Goal: Transaction & Acquisition: Book appointment/travel/reservation

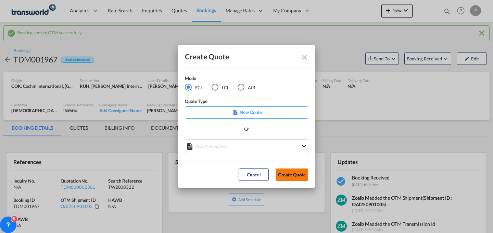
click at [285, 175] on button "Create Quote" at bounding box center [292, 174] width 33 height 12
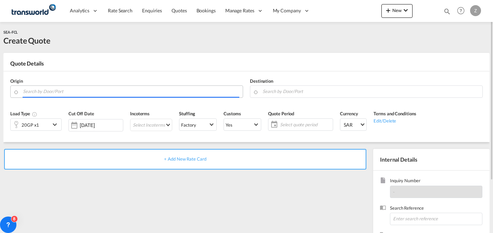
click at [175, 92] on input "Search by Door/Port" at bounding box center [131, 91] width 216 height 12
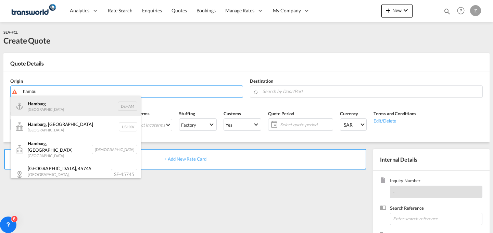
click at [101, 99] on div "Hambu rg [GEOGRAPHIC_DATA] DEHAM" at bounding box center [76, 106] width 130 height 21
type input "[GEOGRAPHIC_DATA], [GEOGRAPHIC_DATA]"
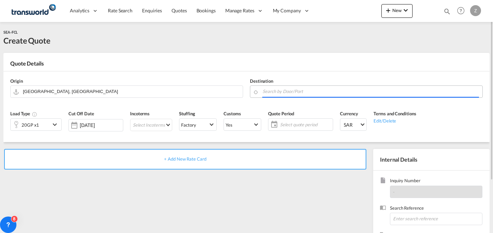
click at [290, 91] on input "Search by Door/Port" at bounding box center [371, 91] width 216 height 12
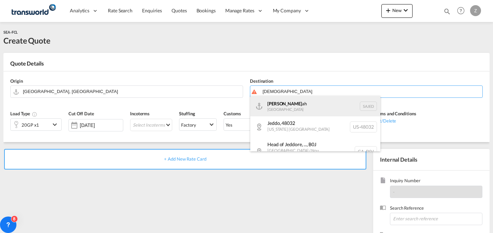
click at [286, 99] on div "[DEMOGRAPHIC_DATA] ah [GEOGRAPHIC_DATA] SAJED" at bounding box center [315, 106] width 130 height 21
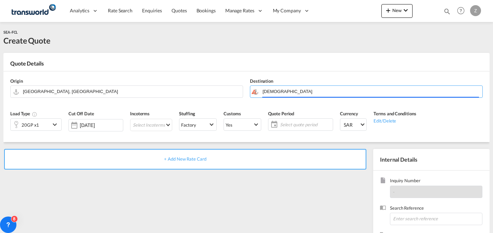
type input "Jeddah, SAJED"
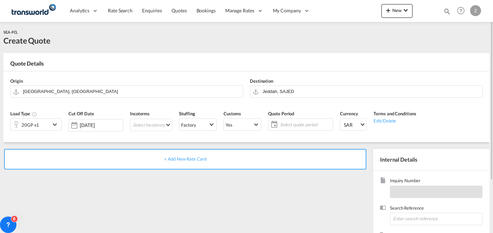
click at [50, 122] on div "20GP x1" at bounding box center [31, 124] width 40 height 12
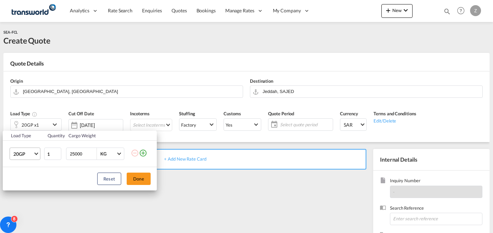
click at [34, 152] on md-select-value "20GP" at bounding box center [26, 154] width 27 height 12
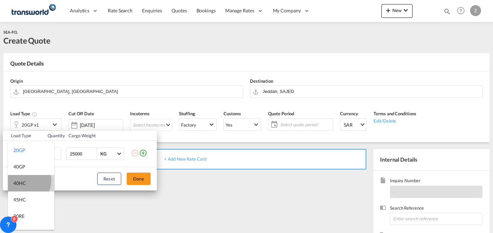
click at [22, 180] on div "40HC" at bounding box center [19, 182] width 13 height 7
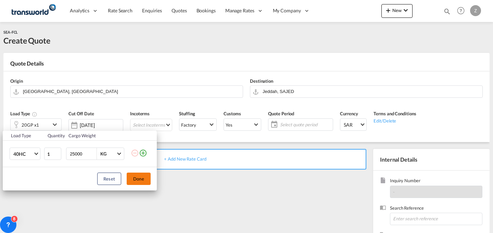
click at [139, 181] on button "Done" at bounding box center [139, 178] width 24 height 12
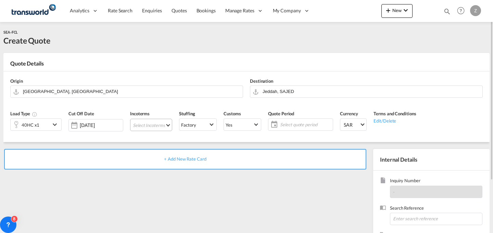
click at [162, 126] on md-select "Select Incoterms CPT - export Carrier Paid to DDP - export Delivery Duty Paid F…" at bounding box center [151, 124] width 42 height 12
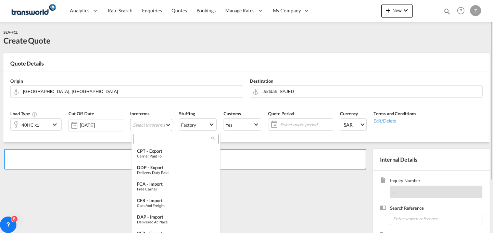
type md-option "[object Object]"
click at [187, 139] on input "e" at bounding box center [173, 139] width 76 height 6
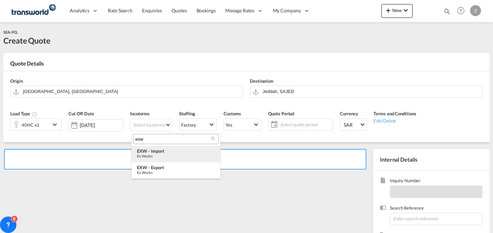
type input "exw"
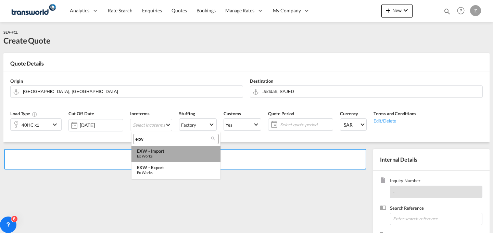
click at [182, 149] on div "EXW - import" at bounding box center [176, 150] width 78 height 5
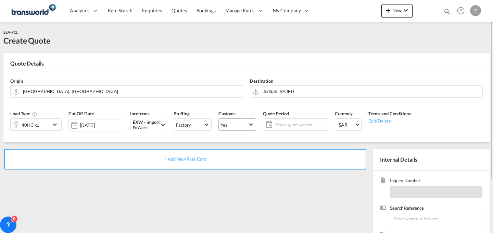
click at [250, 127] on md-select-value "Yes" at bounding box center [237, 125] width 37 height 10
type md-option "true"
click at [238, 140] on md-option "No" at bounding box center [238, 141] width 48 height 16
click at [249, 128] on md-select-value "Yes" at bounding box center [237, 125] width 37 height 10
click at [239, 137] on md-option "No" at bounding box center [238, 141] width 48 height 16
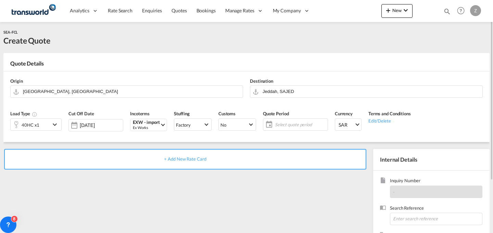
click at [291, 121] on span "Select quote period" at bounding box center [300, 125] width 54 height 10
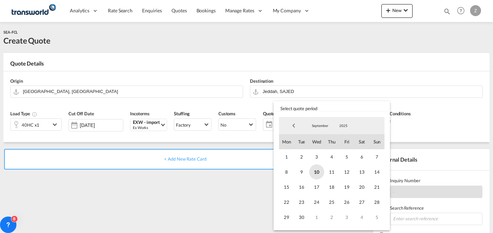
click at [318, 173] on span "10" at bounding box center [316, 171] width 15 height 15
click at [299, 215] on span "30" at bounding box center [301, 216] width 15 height 15
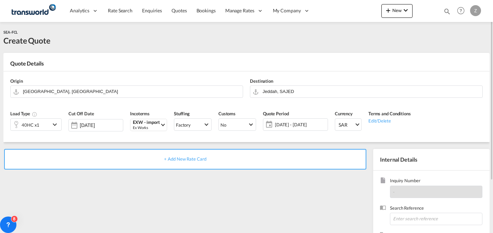
scroll to position [68, 0]
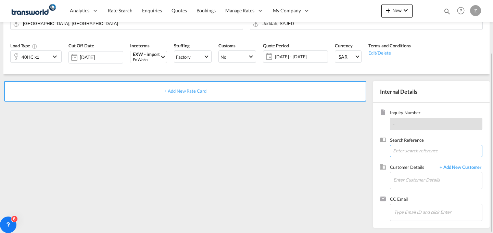
click at [404, 146] on input at bounding box center [436, 151] width 92 height 12
paste input "ANK9085"
type input "ANK9085"
click at [409, 177] on input "Enter Customer Details" at bounding box center [437, 179] width 89 height 15
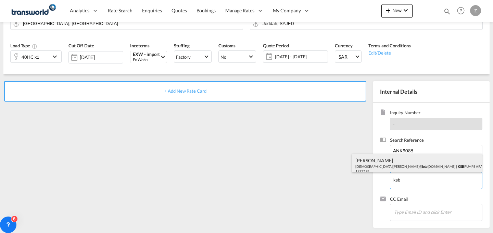
click at [412, 165] on div "[PERSON_NAME] [PERSON_NAME]@ ksb [DOMAIN_NAME] | KSB PUMPS ARABIA LTD CO | 1377…" at bounding box center [417, 164] width 130 height 23
type input "KSB PUMPS ARABIA LTD CO, [PERSON_NAME], [PERSON_NAME][EMAIL_ADDRESS][DOMAIN_NAM…"
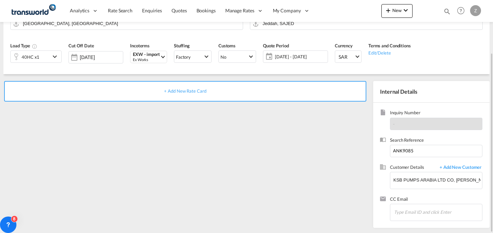
click at [319, 89] on div "+ Add New Rate Card" at bounding box center [185, 91] width 362 height 21
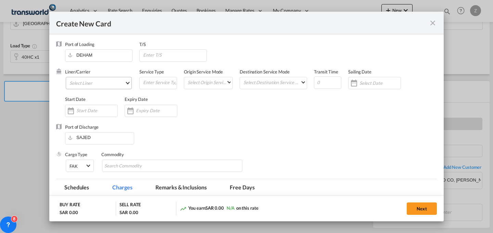
type input "Basic Ocean Freight"
select select "per equipment"
click at [95, 87] on md-select "Select Liner 2HM LOGISTICS D.O.O 2HM LOGISTICS D.O.O. / TWKS-KOPER 3P LOGISTICS…" at bounding box center [99, 83] width 66 height 12
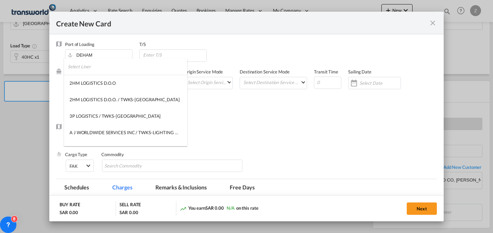
click at [129, 69] on input "search" at bounding box center [128, 66] width 120 height 16
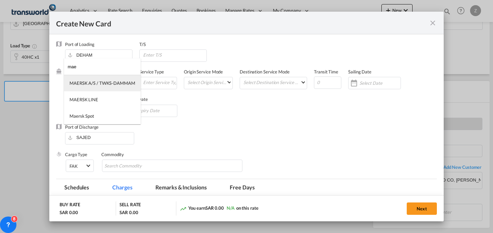
type input "mae"
click at [117, 82] on div "MAERSK A/S / TWKS-DAMMAM" at bounding box center [103, 83] width 66 height 6
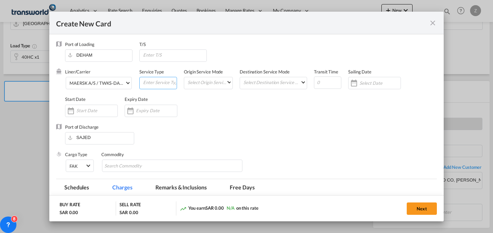
click at [155, 80] on input "Create New Card ..." at bounding box center [159, 82] width 34 height 10
type input "FCL"
click at [190, 80] on md-select "Select Origin Service Mode SD [GEOGRAPHIC_DATA]" at bounding box center [210, 82] width 46 height 10
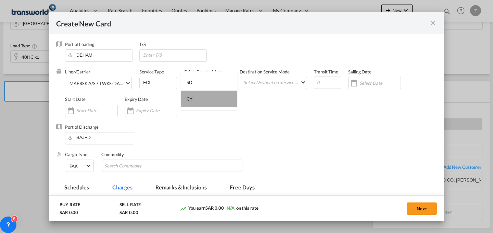
click at [221, 98] on md-option "CY" at bounding box center [209, 98] width 56 height 16
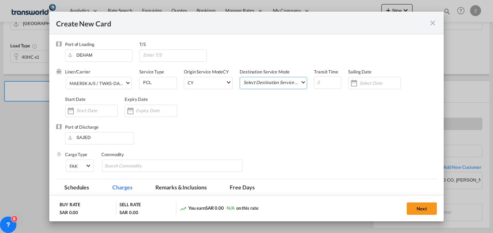
click at [283, 82] on md-select "Select Destination Service Mode SD [GEOGRAPHIC_DATA]" at bounding box center [275, 82] width 64 height 10
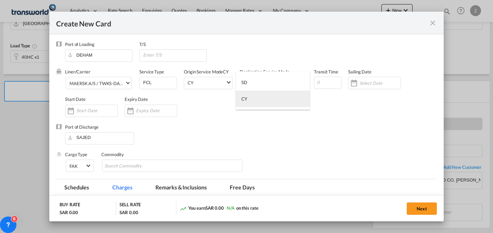
drag, startPoint x: 279, startPoint y: 108, endPoint x: 286, endPoint y: 100, distance: 10.4
click at [286, 100] on md-content "SD CY" at bounding box center [273, 90] width 74 height 38
click at [286, 100] on md-option "CY" at bounding box center [273, 98] width 74 height 16
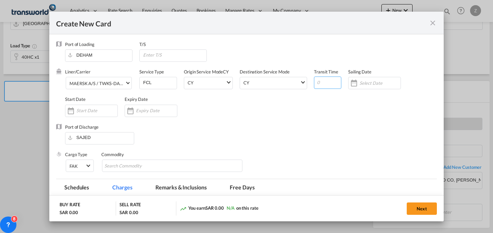
click at [323, 86] on input "Create New Card ..." at bounding box center [327, 82] width 27 height 12
type input "25"
click at [110, 106] on div "Create New Card ..." at bounding box center [91, 110] width 53 height 12
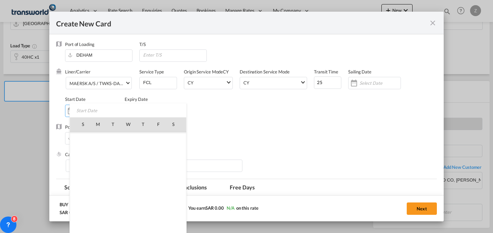
scroll to position [158630, 0]
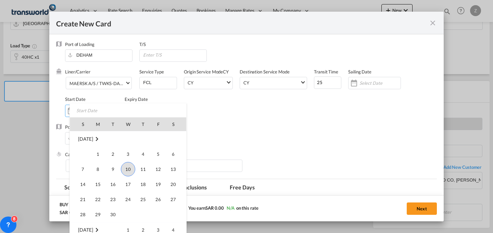
click at [133, 168] on span "10" at bounding box center [128, 169] width 14 height 14
type input "[DATE]"
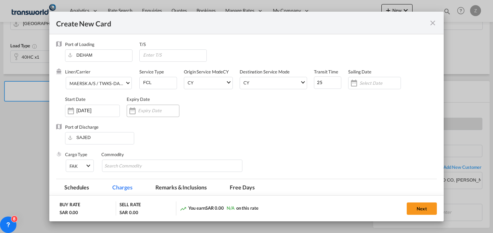
click at [153, 115] on div "Create New Card ..." at bounding box center [153, 110] width 53 height 12
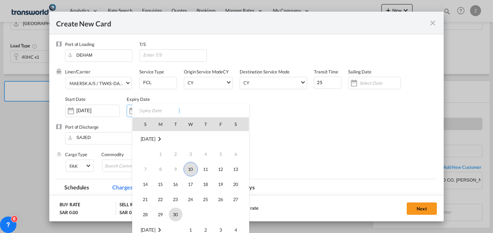
click at [178, 213] on span "30" at bounding box center [176, 214] width 14 height 14
type input "[DATE]"
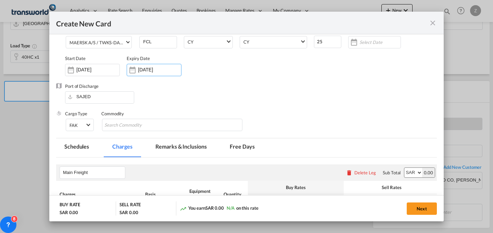
scroll to position [41, 0]
click at [196, 126] on md-chips-wrap "Chips container with autocompletion. Enter the text area, type text to search, …" at bounding box center [172, 124] width 140 height 12
type input "GC"
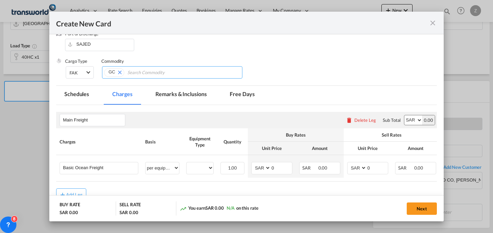
scroll to position [93, 0]
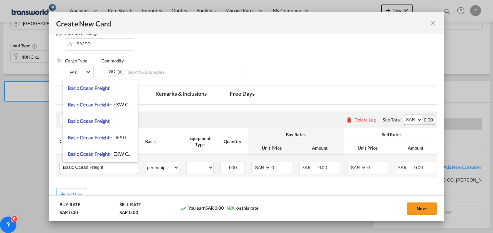
click at [129, 168] on input "Basic Ocean Freight" at bounding box center [100, 167] width 75 height 10
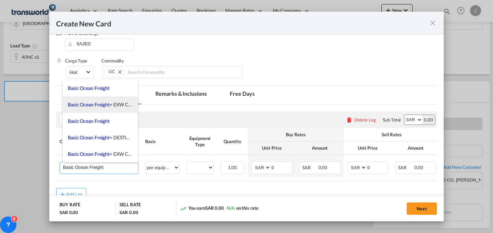
click at [120, 101] on li "Basic Ocean Freight + EXW Charges" at bounding box center [100, 104] width 75 height 16
type input "Basic Ocean Freight + EXW Charges"
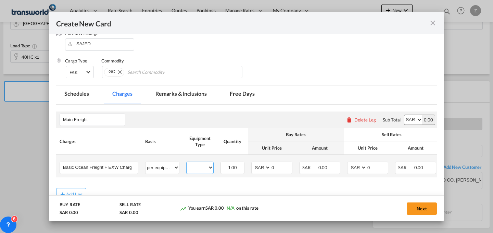
click at [205, 170] on select "40HC" at bounding box center [200, 167] width 27 height 9
select select "40HC"
click at [187, 163] on select "40HC" at bounding box center [200, 167] width 27 height 9
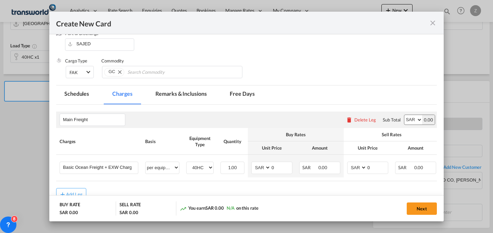
click at [406, 118] on select "AED AFN ALL AMD ANG AOA ARS AUD AWG AZN BAM BBD BDT BGN BHD BIF BMD BND BOB BRL…" at bounding box center [413, 120] width 18 height 10
select select "string:USD"
click at [404, 115] on select "AED AFN ALL AMD ANG AOA ARS AUD AWG AZN BAM BBD BDT BGN BHD BIF BMD BND BOB BRL…" at bounding box center [413, 120] width 18 height 10
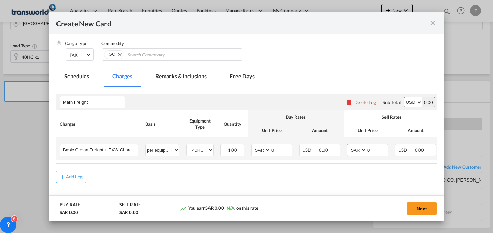
scroll to position [111, 0]
click at [292, 152] on td "AED AFN ALL AMD ANG AOA ARS AUD AWG AZN BAM BBD BDT BGN BHD BIF BMD BND [PERSON…" at bounding box center [272, 148] width 48 height 23
click at [413, 101] on select "AED AFN ALL AMD ANG AOA ARS AUD AWG AZN BAM BBD BDT BGN BHD BIF BMD BND BOB BRL…" at bounding box center [413, 102] width 18 height 10
click at [404, 97] on select "AED AFN ALL AMD ANG AOA ARS AUD AWG AZN BAM BBD BDT BGN BHD BIF BMD BND BOB BRL…" at bounding box center [413, 102] width 18 height 10
click at [274, 146] on input "0" at bounding box center [281, 149] width 21 height 10
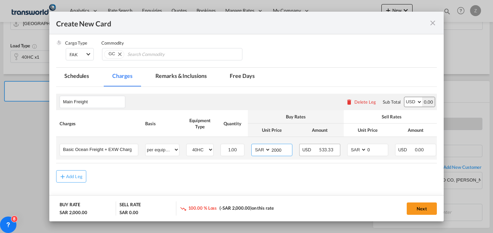
scroll to position [0, 39]
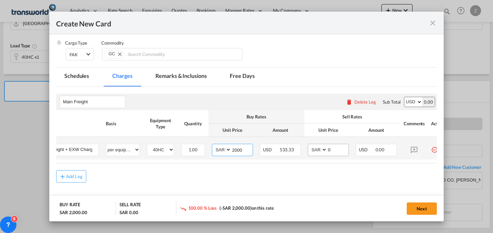
type input "2000"
click at [339, 149] on input "0" at bounding box center [337, 149] width 21 height 10
type input "2400"
click at [225, 148] on select "AED AFN ALL AMD ANG AOA ARS AUD AWG AZN BAM BBD BDT BGN BHD BIF BMD BND BOB BRL…" at bounding box center [222, 149] width 18 height 9
select select "string:USD"
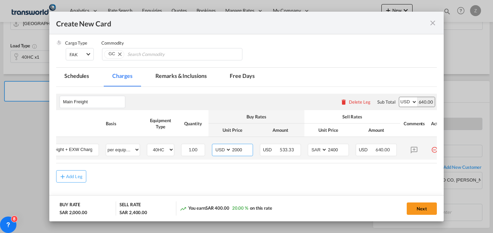
click at [213, 145] on select "AED AFN ALL AMD ANG AOA ARS AUD AWG AZN BAM BBD BDT BGN BHD BIF BMD BND BOB BRL…" at bounding box center [222, 149] width 18 height 9
click at [312, 145] on select "AED AFN ALL AMD ANG AOA ARS AUD AWG AZN BAM BBD BDT BGN BHD BIF BMD BND BOB BRL…" at bounding box center [318, 149] width 18 height 9
select select "string:USD"
click at [309, 145] on select "AED AFN ALL AMD ANG AOA ARS AUD AWG AZN BAM BBD BDT BGN BHD BIF BMD BND BOB BRL…" at bounding box center [318, 149] width 18 height 9
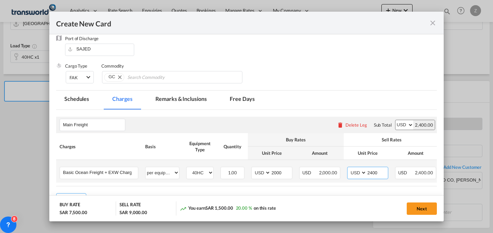
scroll to position [88, 0]
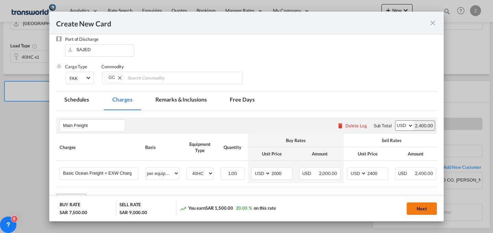
click at [419, 208] on button "Next" at bounding box center [422, 208] width 30 height 12
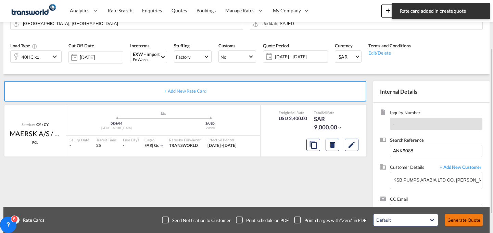
click at [469, 218] on button "Generate Quote" at bounding box center [464, 219] width 38 height 12
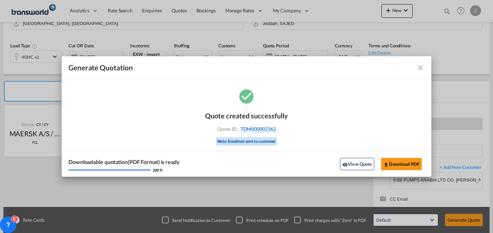
click at [270, 130] on span "TDM000002362" at bounding box center [258, 129] width 35 height 6
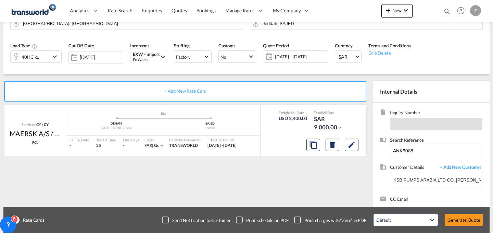
click at [270, 130] on div "Quote created successfully Quote ID : TDM000002362 Note: Email not sent to cust…" at bounding box center [246, 124] width 185 height 45
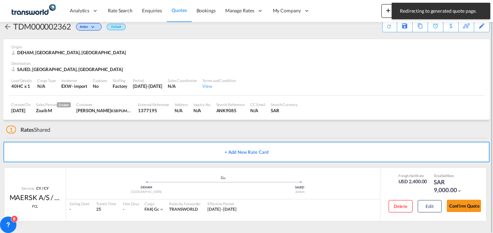
scroll to position [13, 0]
click at [461, 204] on button "Confirm Quote" at bounding box center [464, 205] width 34 height 12
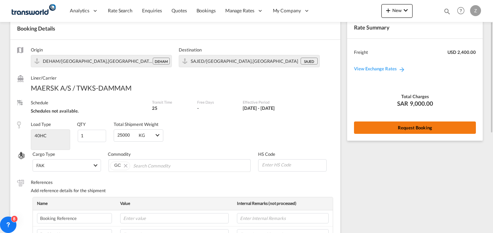
scroll to position [27, 0]
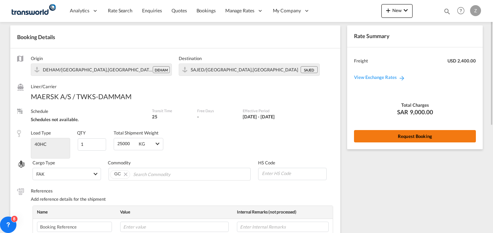
click at [381, 135] on button "Request Booking" at bounding box center [415, 136] width 122 height 12
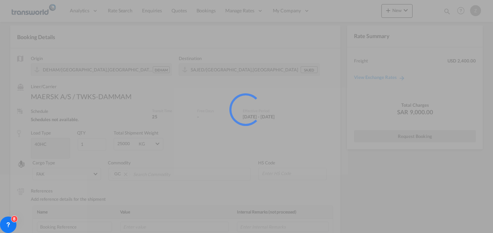
scroll to position [0, 0]
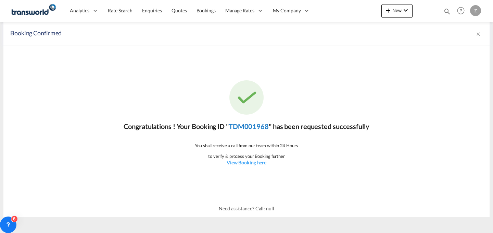
click at [247, 126] on link "TDM001968" at bounding box center [249, 126] width 40 height 8
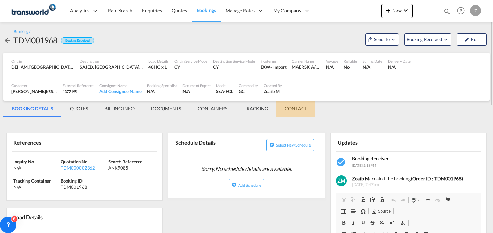
click at [294, 111] on md-tab-item "CONTACT" at bounding box center [295, 108] width 39 height 16
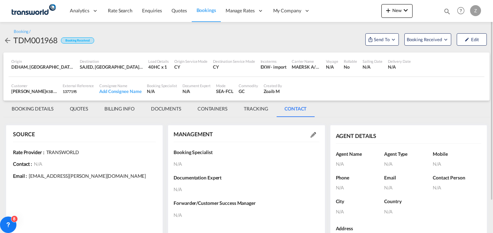
click at [311, 135] on md-icon at bounding box center [313, 134] width 5 height 5
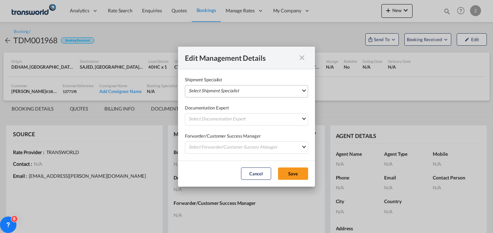
click at [273, 87] on md-select "Select Shipment Specialist [PERSON_NAME] W [PERSON_NAME][EMAIL_ADDRESS][PERSON_…" at bounding box center [246, 91] width 123 height 12
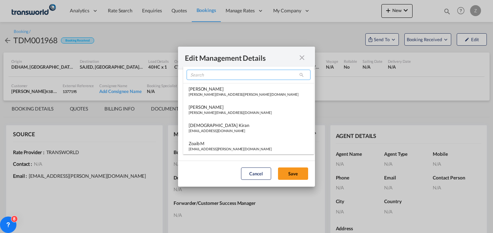
click at [232, 72] on input "search" at bounding box center [249, 75] width 124 height 10
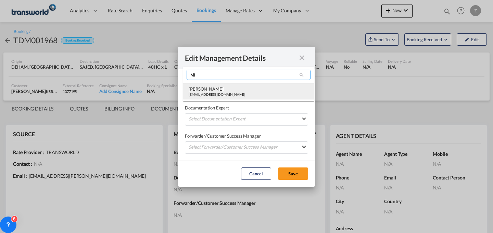
type input "MI"
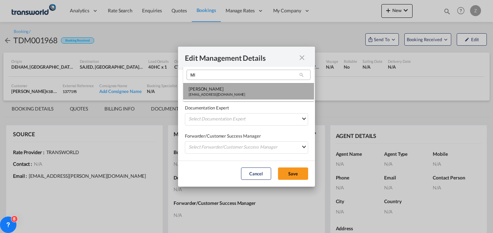
click at [218, 88] on div "[PERSON_NAME]" at bounding box center [217, 89] width 57 height 6
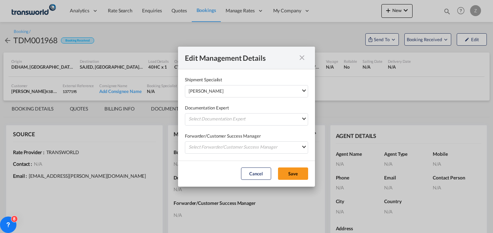
click at [212, 112] on div "Documentation Expert Select Documentation Expert [PERSON_NAME] W [PERSON_NAME][…" at bounding box center [246, 111] width 123 height 28
click at [209, 118] on md-select "Select Documentation Expert [PERSON_NAME] W [PERSON_NAME][EMAIL_ADDRESS][PERSON…" at bounding box center [246, 119] width 123 height 12
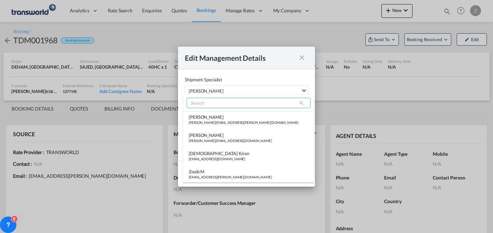
click at [225, 104] on input "search" at bounding box center [249, 103] width 124 height 10
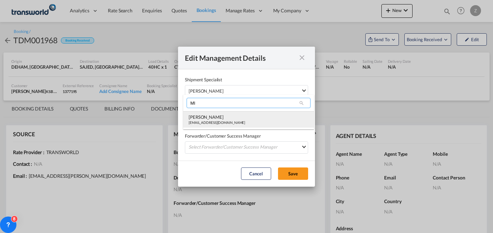
type input "MI"
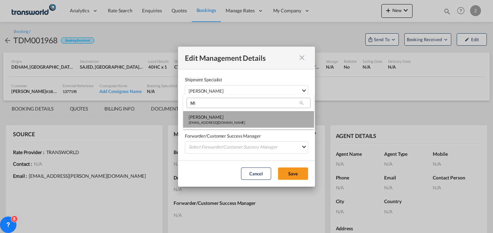
click at [215, 115] on div "[PERSON_NAME]" at bounding box center [217, 117] width 57 height 6
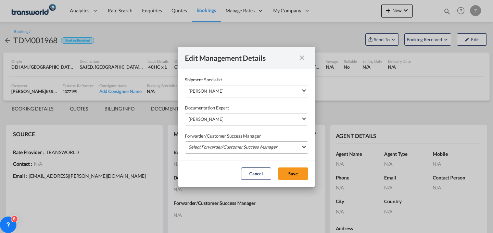
click at [215, 143] on md-select "Select Forwarder/Customer Success Manager [PERSON_NAME] [PERSON_NAME][EMAIL_ADD…" at bounding box center [246, 147] width 123 height 12
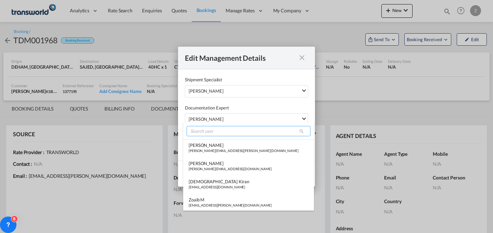
click at [236, 133] on input "search" at bounding box center [249, 131] width 124 height 10
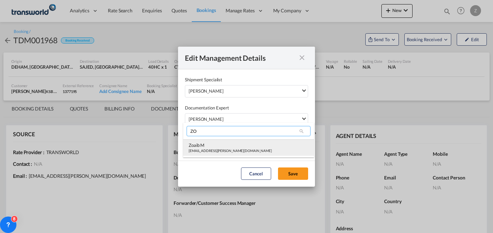
type input "ZO"
click at [223, 151] on div "[EMAIL_ADDRESS][PERSON_NAME][DOMAIN_NAME]" at bounding box center [230, 150] width 83 height 5
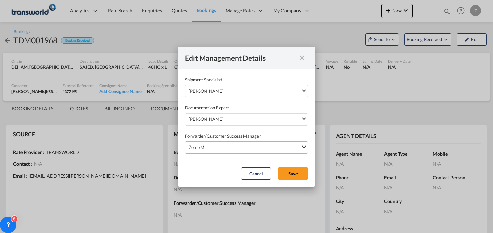
click at [296, 148] on div "Zoaib M" at bounding box center [245, 146] width 112 height 7
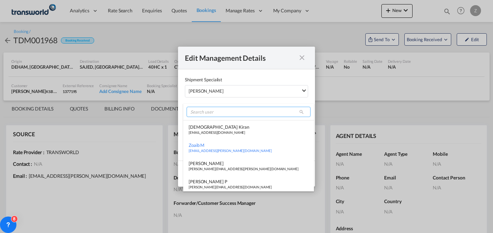
click at [253, 113] on input "search" at bounding box center [249, 112] width 124 height 10
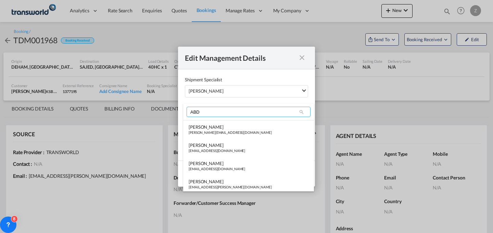
scroll to position [0, 0]
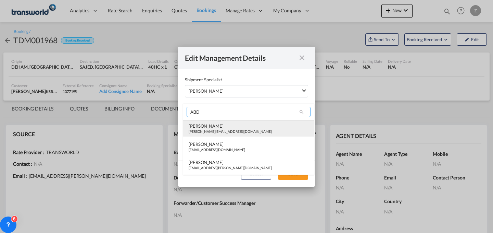
type input "ABD"
click at [278, 123] on md-option "Abdullah Obaid [EMAIL_ADDRESS][PERSON_NAME][DOMAIN_NAME]" at bounding box center [248, 128] width 131 height 16
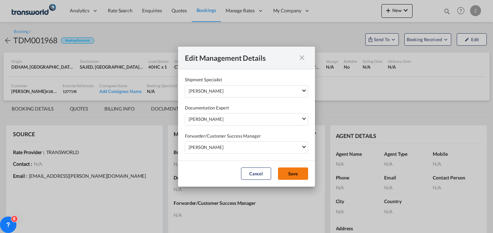
click at [297, 173] on button "Save" at bounding box center [293, 173] width 30 height 12
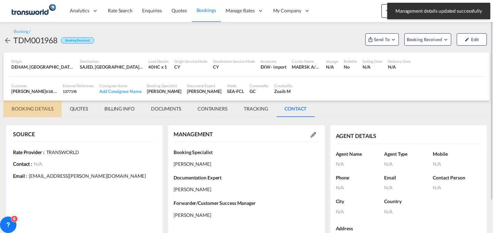
click at [30, 109] on md-tab-item "BOOKING DETAILS" at bounding box center [32, 108] width 58 height 16
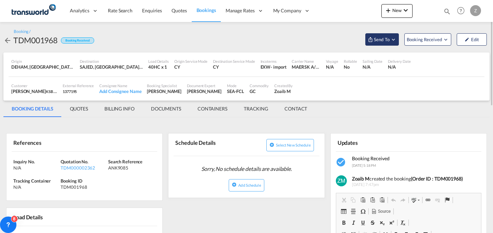
click at [383, 43] on button "Send To" at bounding box center [382, 39] width 34 height 12
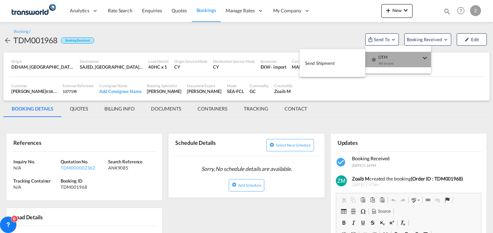
click at [380, 62] on div "Yet to sync" at bounding box center [399, 65] width 42 height 14
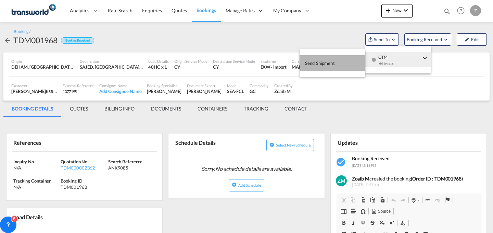
click at [333, 69] on button "Send Shipment" at bounding box center [333, 62] width 66 height 15
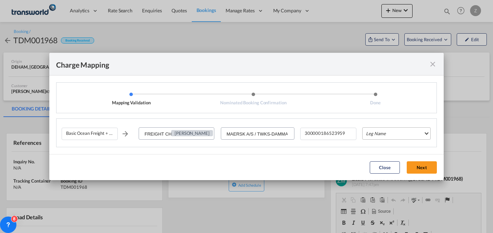
click at [396, 136] on md-select "Leg Name HANDLING ORIGIN VESSEL HANDLING DESTINATION OTHERS TL PICK UP CUSTOMS …" at bounding box center [396, 133] width 68 height 12
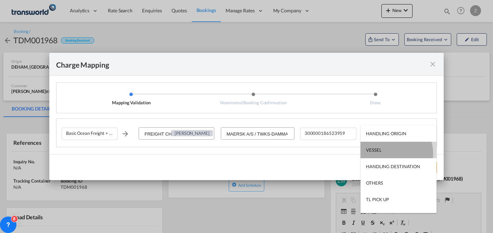
click at [391, 153] on md-option "VESSEL" at bounding box center [399, 149] width 76 height 16
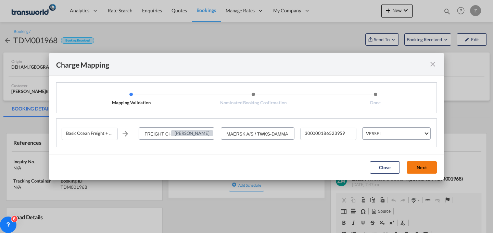
click at [414, 165] on button "Next" at bounding box center [422, 167] width 30 height 12
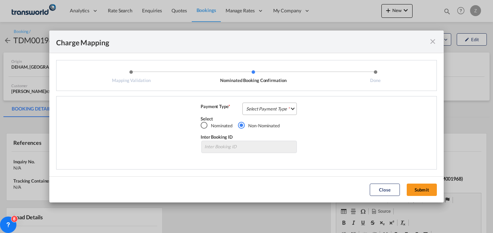
click at [281, 108] on md-select "Select Payment Type COLLECT PREPAID" at bounding box center [269, 108] width 54 height 12
click at [287, 109] on md-option "COLLECT" at bounding box center [271, 108] width 61 height 16
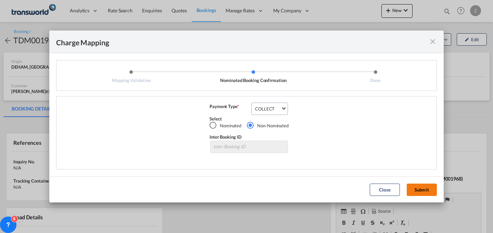
click at [431, 192] on button "Submit" at bounding box center [422, 189] width 30 height 12
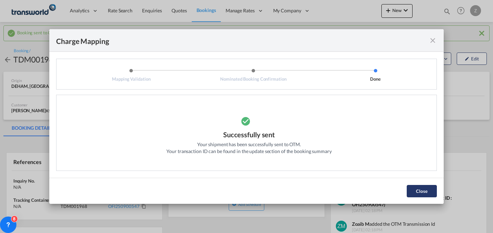
click at [414, 186] on button "Close" at bounding box center [422, 191] width 30 height 12
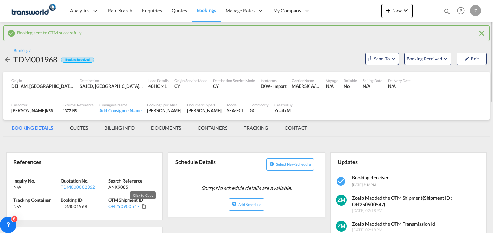
click at [141, 207] on md-icon "Click to Copy" at bounding box center [143, 205] width 5 height 5
click at [394, 13] on button "New" at bounding box center [396, 11] width 31 height 14
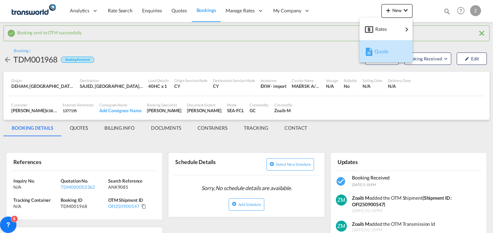
click at [382, 50] on span "Quote" at bounding box center [379, 52] width 8 height 14
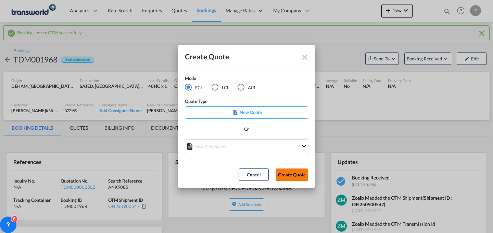
click at [287, 174] on button "Create Quote" at bounding box center [292, 174] width 33 height 12
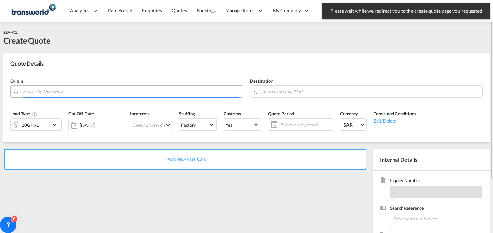
click at [143, 95] on input "Search by Door/Port" at bounding box center [131, 91] width 216 height 12
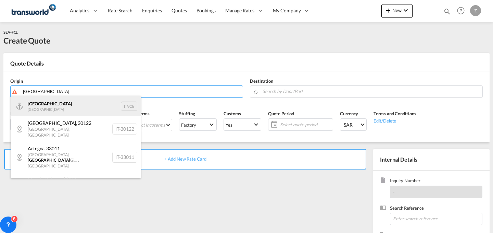
click at [97, 100] on div "Venezia [GEOGRAPHIC_DATA] ITVCE" at bounding box center [76, 106] width 130 height 21
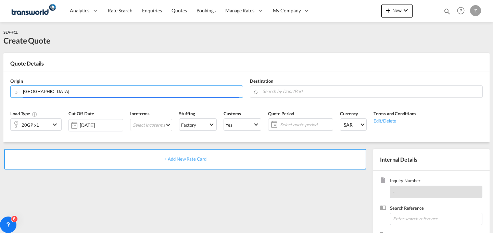
type input "[GEOGRAPHIC_DATA], ITVCE"
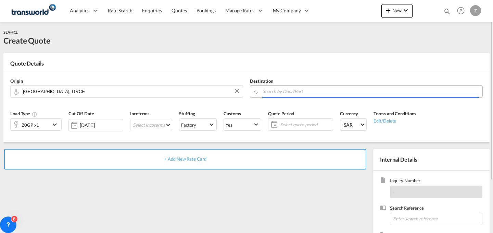
click at [323, 93] on body "Analytics Dashboard Reports Rate Search Enquiries Quotes Bookings" at bounding box center [246, 116] width 493 height 233
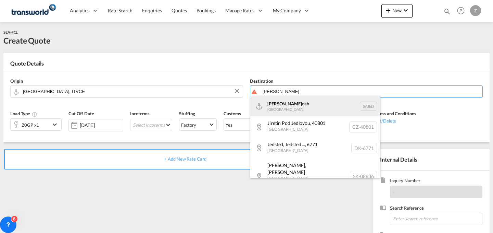
click at [316, 106] on div "[PERSON_NAME] dah [GEOGRAPHIC_DATA] SAJED" at bounding box center [315, 106] width 130 height 21
type input "Jeddah, SAJED"
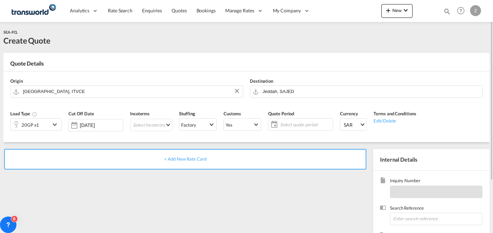
click at [48, 124] on div "20GP x1" at bounding box center [31, 124] width 40 height 12
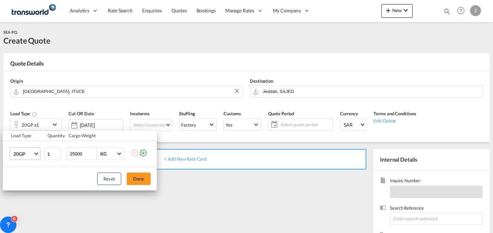
click at [27, 153] on span "20GP" at bounding box center [23, 153] width 20 height 7
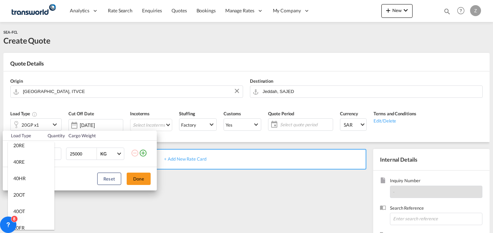
scroll to position [114, 0]
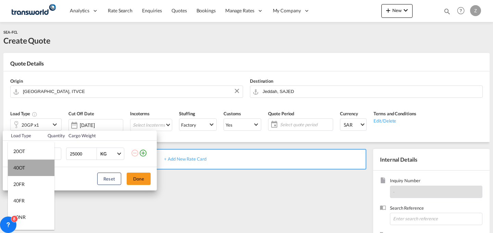
click at [37, 165] on md-option "40OT" at bounding box center [31, 167] width 47 height 16
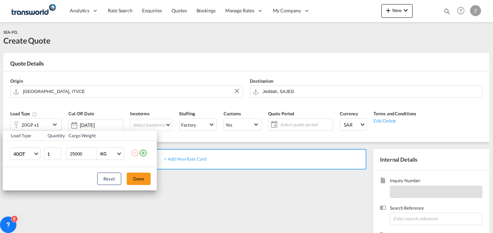
click at [144, 155] on md-icon "icon-plus-circle-outline" at bounding box center [143, 153] width 8 height 8
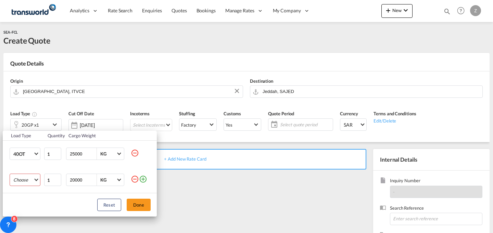
click at [29, 178] on md-select "Choose 20GP 40GP 40HC 45HC 20RE 40RE 40HR 20OT 40OT 20FR 40FR 40NR 20NR 45S 20T…" at bounding box center [25, 179] width 31 height 12
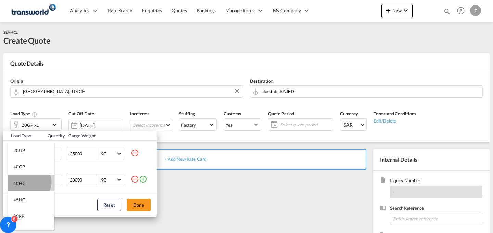
click at [29, 182] on md-option "40HC" at bounding box center [31, 183] width 47 height 16
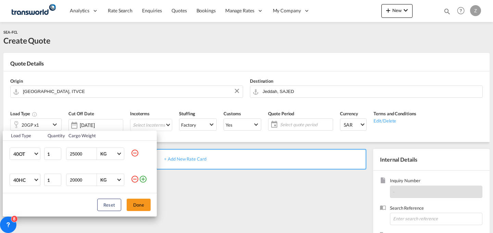
click at [136, 153] on md-icon "icon-minus-circle-outline" at bounding box center [135, 153] width 8 height 8
type input "20000"
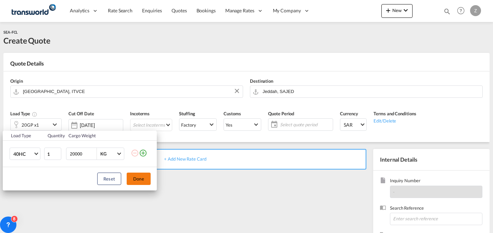
click at [138, 175] on button "Done" at bounding box center [139, 178] width 24 height 12
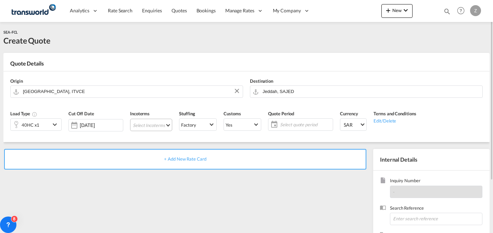
click at [164, 128] on md-select "Select Incoterms CPT - export Carrier Paid to DDP - export Delivery Duty Paid F…" at bounding box center [151, 124] width 42 height 12
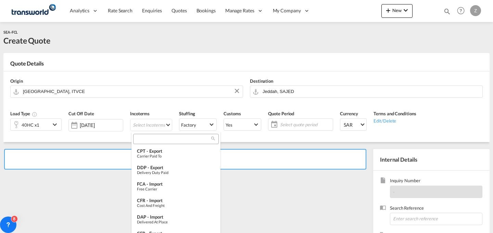
click at [167, 139] on input "search" at bounding box center [173, 139] width 76 height 6
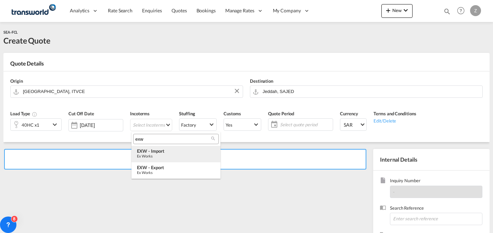
type input "exw"
click at [172, 152] on div "EXW - import" at bounding box center [176, 150] width 78 height 5
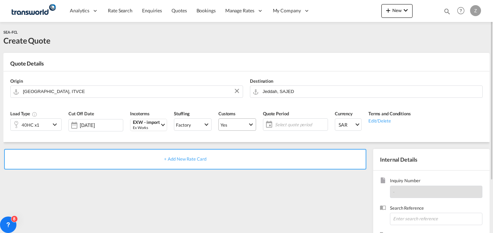
click at [243, 123] on span "Yes" at bounding box center [234, 125] width 27 height 6
click at [236, 140] on md-option "No" at bounding box center [238, 141] width 48 height 16
click at [242, 126] on span "Yes" at bounding box center [234, 125] width 27 height 6
click at [238, 141] on md-option "No" at bounding box center [238, 141] width 48 height 16
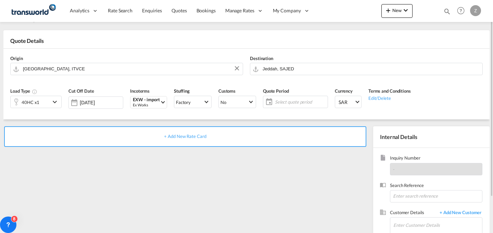
scroll to position [23, 0]
click at [445, 194] on input at bounding box center [436, 195] width 92 height 12
paste input "ANK8831"
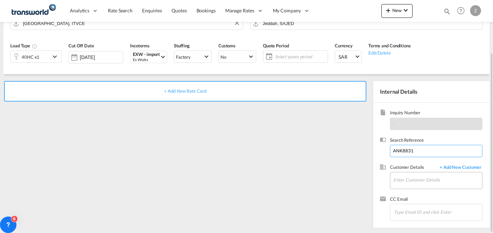
type input "ANK8831"
click at [416, 177] on input "Enter Customer Details" at bounding box center [437, 179] width 89 height 15
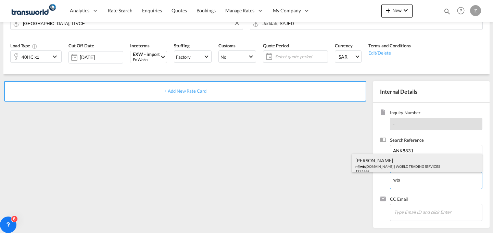
click at [405, 167] on div "[PERSON_NAME] n@ wts [DOMAIN_NAME] | WORLD TRADING SERVICES | 1735669" at bounding box center [417, 164] width 130 height 23
type input "WORLD TRADING SERVICES, [PERSON_NAME], n@[DOMAIN_NAME]"
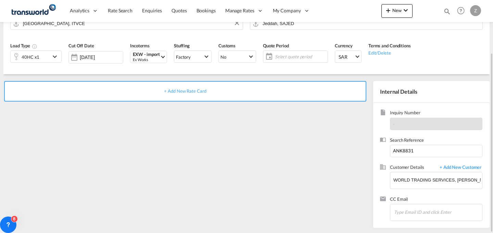
click at [291, 92] on div "+ Add New Rate Card" at bounding box center [185, 91] width 362 height 21
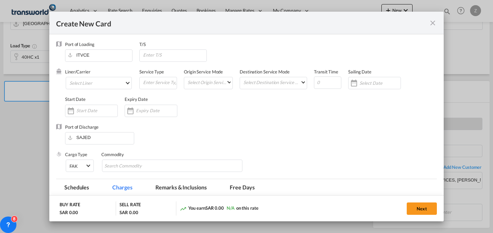
type input "Basic Ocean Freight"
select select "per equipment"
click at [106, 86] on md-select "Select Liner 2HM LOGISTICS D.O.O 2HM LOGISTICS D.O.O. / TWKS-KOPER 3P LOGISTICS…" at bounding box center [99, 83] width 66 height 12
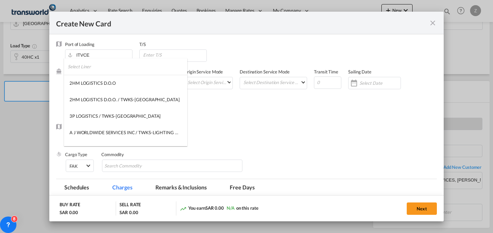
click at [129, 66] on input "search" at bounding box center [128, 66] width 120 height 16
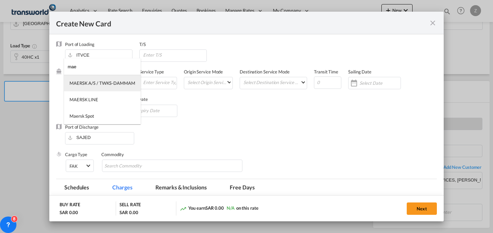
type input "mae"
click at [125, 85] on div "MAERSK A/S / TWKS-DAMMAM" at bounding box center [103, 83] width 66 height 6
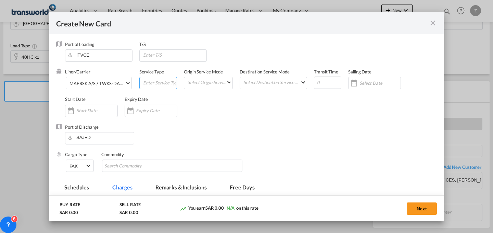
click at [158, 84] on input "Create New Card ..." at bounding box center [159, 82] width 34 height 10
type input "FCL"
click at [200, 81] on md-select "Select Origin Service Mode SD [GEOGRAPHIC_DATA]" at bounding box center [210, 82] width 46 height 10
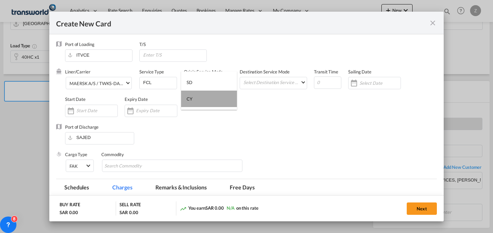
click at [218, 101] on md-option "CY" at bounding box center [209, 98] width 56 height 16
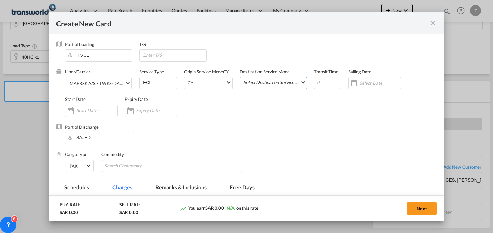
click at [268, 83] on md-select "Select Destination Service Mode SD [GEOGRAPHIC_DATA]" at bounding box center [275, 82] width 64 height 10
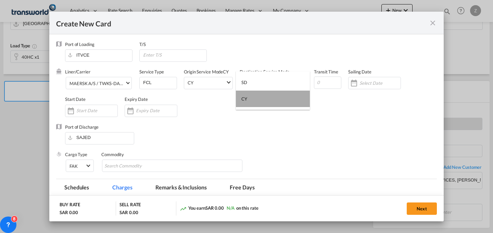
click at [268, 106] on md-option "CY" at bounding box center [273, 98] width 74 height 16
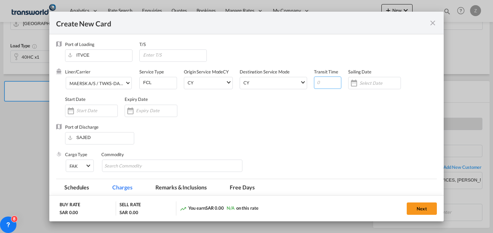
click at [320, 86] on input "Create New Card ..." at bounding box center [327, 82] width 27 height 12
type input "1"
type input "20"
click at [103, 114] on div "Create New Card ..." at bounding box center [91, 110] width 53 height 12
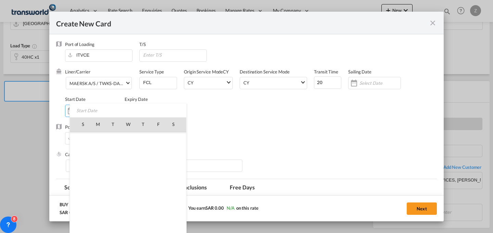
scroll to position [158630, 0]
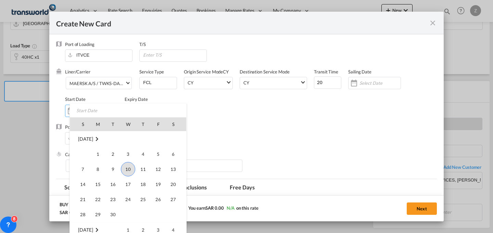
click at [129, 167] on span "10" at bounding box center [128, 169] width 14 height 14
type input "[DATE]"
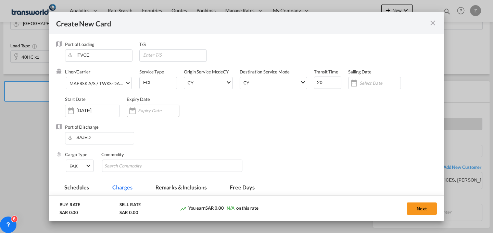
click at [148, 105] on div "Create New Card ..." at bounding box center [153, 110] width 53 height 12
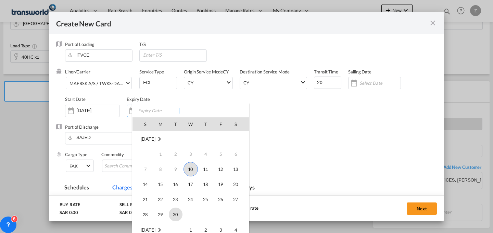
click at [174, 216] on span "30" at bounding box center [176, 214] width 14 height 14
type input "[DATE]"
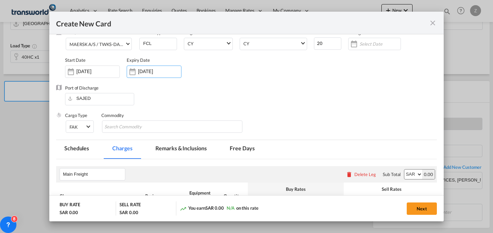
scroll to position [47, 0]
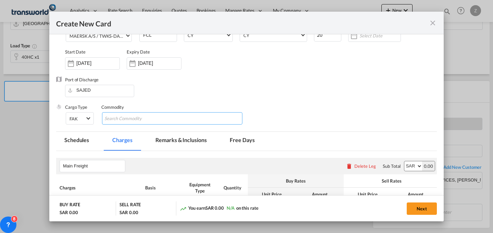
click at [153, 123] on input "Chips input." at bounding box center [135, 118] width 63 height 11
type input "GC"
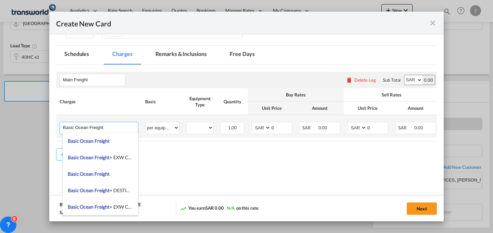
click at [128, 127] on input "Basic Ocean Freight" at bounding box center [100, 127] width 75 height 10
click at [118, 156] on span "Basic Ocean Freight + EXW Charges" at bounding box center [105, 157] width 74 height 6
type input "Basic Ocean Freight + EXW Charges"
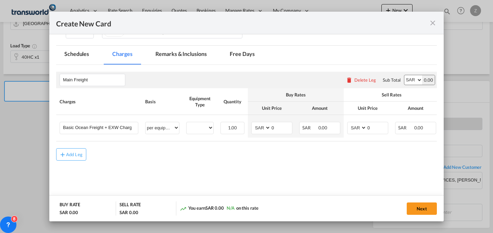
click at [411, 80] on select "AED AFN ALL AMD ANG AOA ARS AUD AWG AZN BAM BBD BDT BGN BHD BIF BMD BND BOB BRL…" at bounding box center [413, 80] width 18 height 10
select select "string:USD"
click at [404, 75] on select "AED AFN ALL AMD ANG AOA ARS AUD AWG AZN BAM BBD BDT BGN BHD BIF BMD BND BOB BRL…" at bounding box center [413, 80] width 18 height 10
click at [262, 129] on select "AED AFN ALL AMD ANG AOA ARS AUD AWG AZN BAM BBD BDT BGN BHD BIF BMD BND BOB BRL…" at bounding box center [262, 127] width 18 height 9
select select "string:USD"
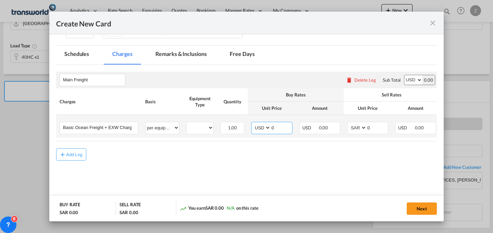
click at [253, 123] on select "AED AFN ALL AMD ANG AOA ARS AUD AWG AZN BAM BBD BDT BGN BHD BIF BMD BND BOB BRL…" at bounding box center [262, 127] width 18 height 9
click at [357, 129] on select "AED AFN ALL AMD ANG AOA ARS AUD AWG AZN BAM BBD BDT BGN BHD BIF BMD BND BOB BRL…" at bounding box center [358, 127] width 18 height 9
select select "string:USD"
click at [349, 123] on select "AED AFN ALL AMD ANG AOA ARS AUD AWG AZN BAM BBD BDT BGN BHD BIF BMD BND BOB BRL…" at bounding box center [358, 127] width 18 height 9
click at [289, 128] on input "0" at bounding box center [281, 127] width 21 height 10
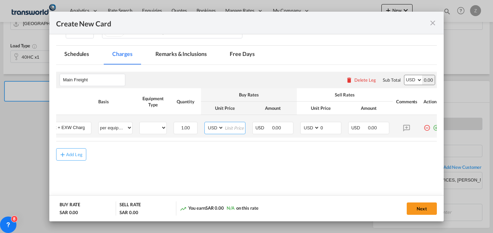
scroll to position [0, 47]
click at [334, 127] on input "0" at bounding box center [330, 127] width 21 height 10
type input "1300"
click at [238, 126] on input "Create New Card ..." at bounding box center [234, 127] width 21 height 10
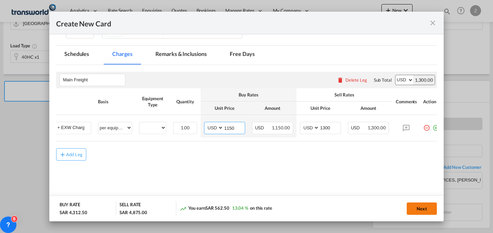
type input "1150"
click at [429, 206] on button "Next" at bounding box center [422, 208] width 30 height 12
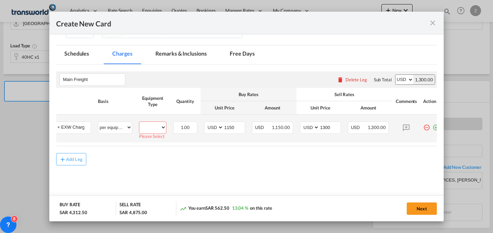
scroll to position [0, 0]
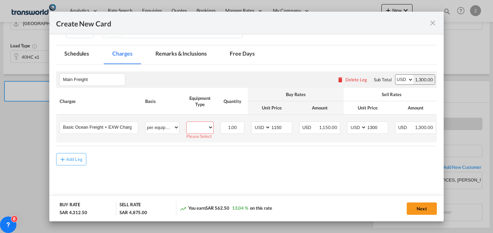
click at [208, 126] on select "40HC" at bounding box center [200, 127] width 27 height 9
select select "40HC"
click at [187, 123] on select "40HC" at bounding box center [200, 127] width 27 height 9
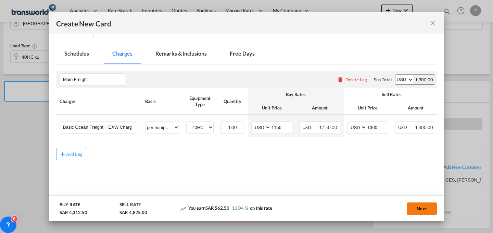
click at [417, 205] on button "Next" at bounding box center [422, 208] width 30 height 12
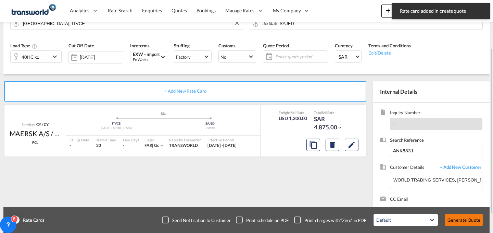
click at [466, 221] on button "Generate Quote" at bounding box center [464, 219] width 38 height 12
click at [298, 57] on span "Select quote period" at bounding box center [301, 56] width 49 height 6
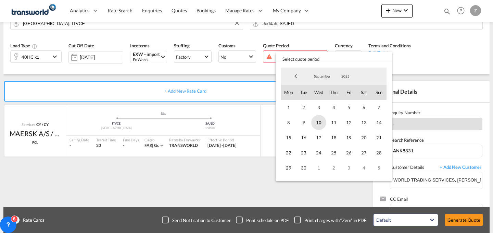
click at [323, 122] on span "10" at bounding box center [318, 122] width 15 height 15
click at [304, 166] on span "30" at bounding box center [303, 167] width 15 height 15
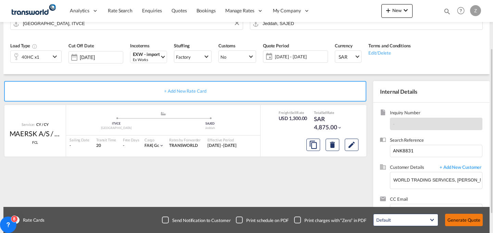
click at [469, 220] on button "Generate Quote" at bounding box center [464, 219] width 38 height 12
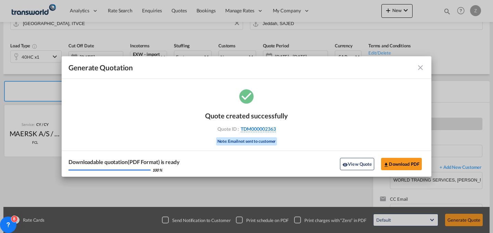
click at [271, 127] on span "TDM000002363" at bounding box center [258, 129] width 35 height 6
click at [271, 127] on div "Quote created successfully Quote ID : TDM000002363 Note: Email not sent to cust…" at bounding box center [247, 131] width 370 height 89
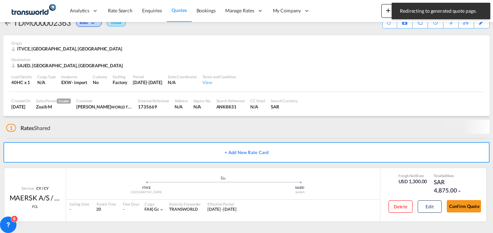
scroll to position [13, 0]
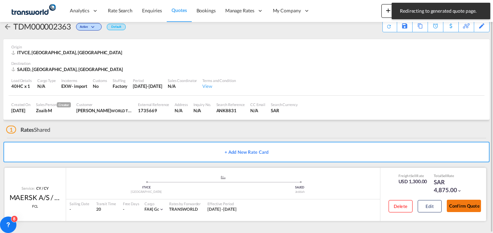
click at [464, 204] on button "Confirm Quote" at bounding box center [464, 205] width 34 height 12
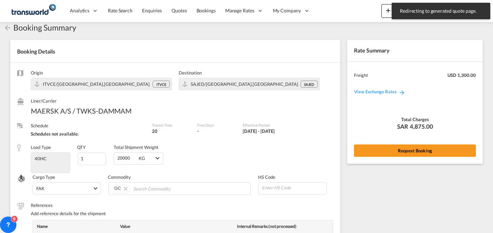
scroll to position [252, 0]
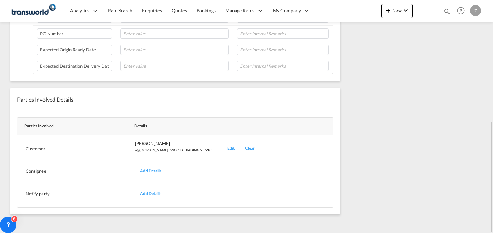
click at [222, 150] on div "Edit" at bounding box center [231, 148] width 18 height 16
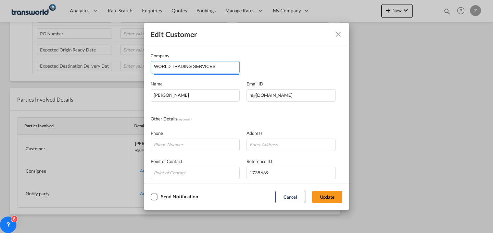
drag, startPoint x: 228, startPoint y: 64, endPoint x: 74, endPoint y: 89, distance: 156.2
click at [74, 89] on div "Edit Customer Company WORLD TRADING SERVICES Name [PERSON_NAME] Email ID [EMAIL…" at bounding box center [246, 116] width 493 height 233
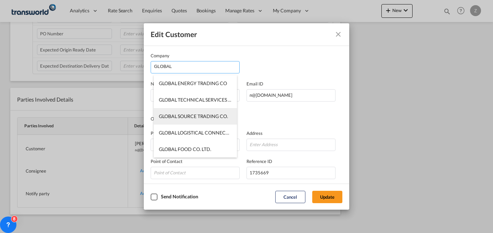
click at [206, 111] on li "GLOBAL SOURCE TRADING CO." at bounding box center [195, 116] width 83 height 16
type input "GLOBAL SOURCE TRADING CO."
type input "[EMAIL_ADDRESS][DOMAIN_NAME]"
type input "531538838"
type input "1756705"
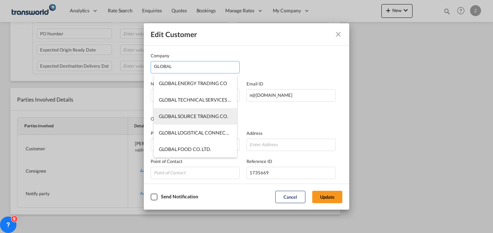
type input "43269"
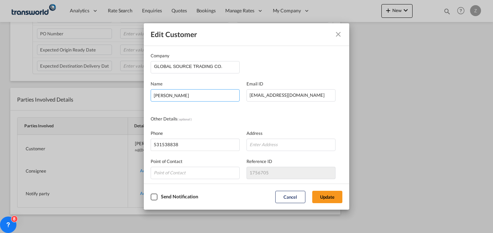
drag, startPoint x: 206, startPoint y: 97, endPoint x: 122, endPoint y: 101, distance: 85.1
click at [122, 101] on div "Edit Customer Company GLOBAL SOURCE TRADING CO. Name [PERSON_NAME] Email ID [EM…" at bounding box center [246, 116] width 493 height 233
type input "[PERSON_NAME]"
click at [336, 192] on button "Update" at bounding box center [327, 196] width 30 height 12
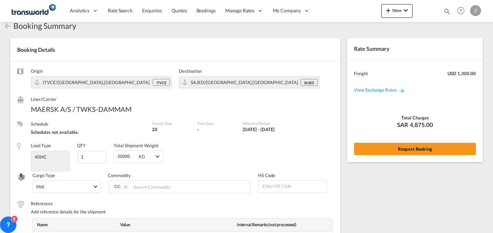
scroll to position [0, 0]
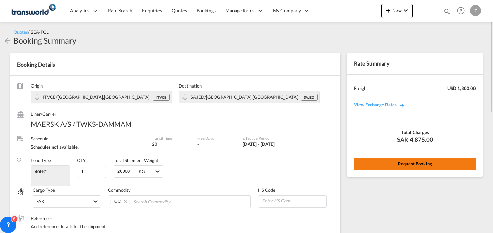
click at [394, 162] on button "Request Booking" at bounding box center [415, 163] width 122 height 12
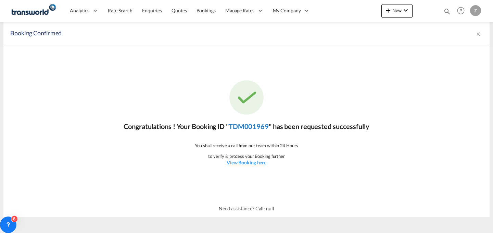
click at [247, 127] on link "TDM001969" at bounding box center [249, 126] width 40 height 8
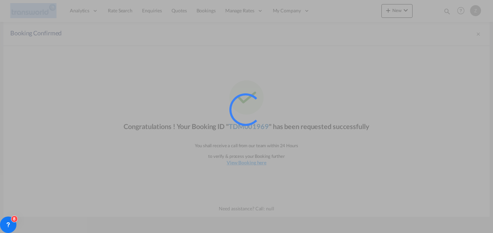
click at [247, 127] on div at bounding box center [254, 118] width 51 height 51
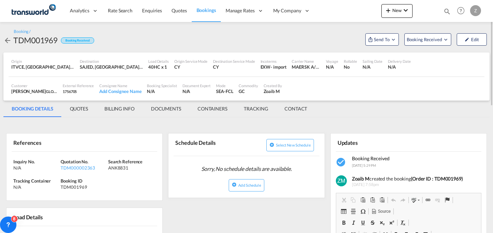
click at [288, 106] on md-tab-item "CONTACT" at bounding box center [295, 108] width 39 height 16
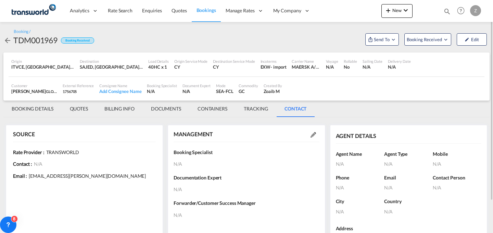
click at [314, 134] on md-icon at bounding box center [313, 134] width 5 height 5
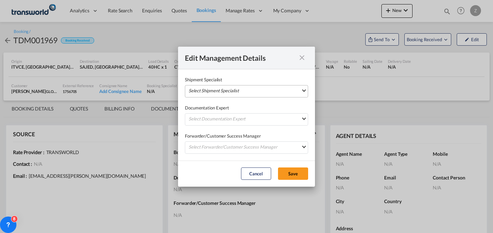
click at [282, 90] on md-select "Select Shipment Specialist [PERSON_NAME] W [PERSON_NAME][EMAIL_ADDRESS][PERSON_…" at bounding box center [246, 91] width 123 height 12
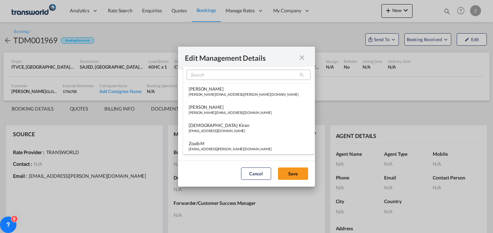
type md-option "[object Object]"
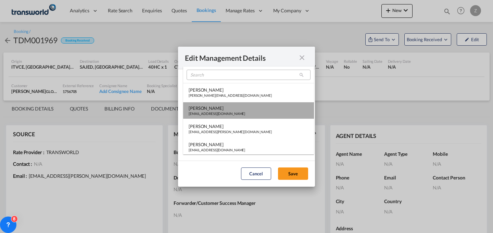
click at [249, 107] on md-option "[PERSON_NAME] [PERSON_NAME][EMAIL_ADDRESS][DOMAIN_NAME]" at bounding box center [248, 110] width 131 height 16
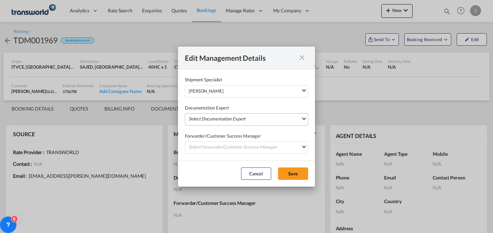
click at [239, 118] on md-select "Select Documentation Expert [PERSON_NAME] W [PERSON_NAME][EMAIL_ADDRESS][PERSON…" at bounding box center [246, 119] width 123 height 12
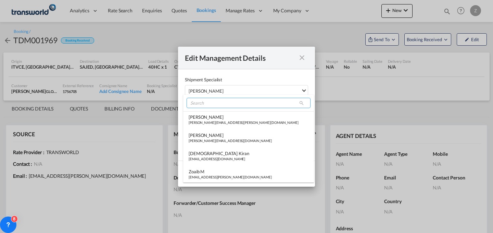
click at [246, 103] on input "search" at bounding box center [249, 103] width 124 height 10
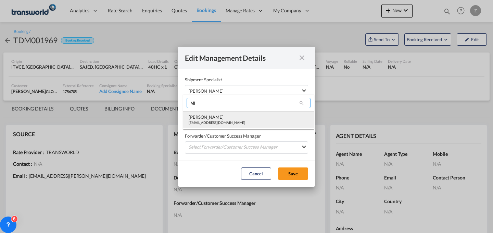
type input "MI"
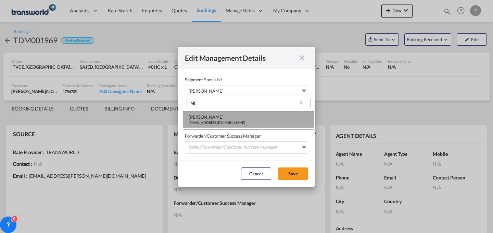
click at [237, 116] on md-option "[PERSON_NAME] [PERSON_NAME][EMAIL_ADDRESS][DOMAIN_NAME]" at bounding box center [248, 119] width 131 height 16
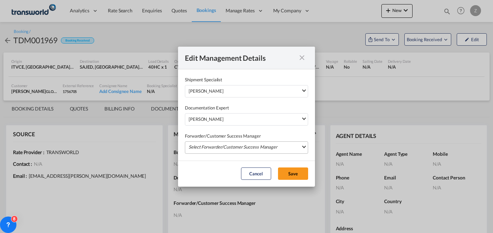
click at [260, 148] on md-select "Select Forwarder/Customer Success Manager [PERSON_NAME] [PERSON_NAME][EMAIL_ADD…" at bounding box center [246, 147] width 123 height 12
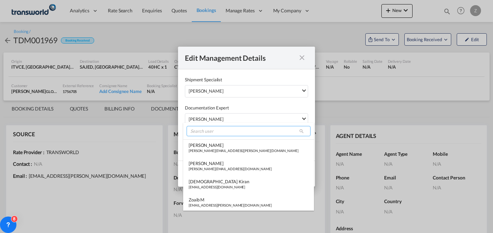
click at [278, 129] on input "search" at bounding box center [249, 131] width 124 height 10
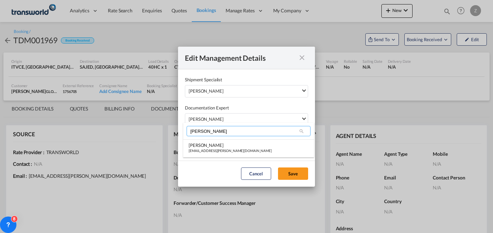
type input "[PERSON_NAME]"
click at [247, 156] on md-content "[PERSON_NAME] [PERSON_NAME] [EMAIL_ADDRESS][PERSON_NAME][DOMAIN_NAME]" at bounding box center [248, 140] width 131 height 35
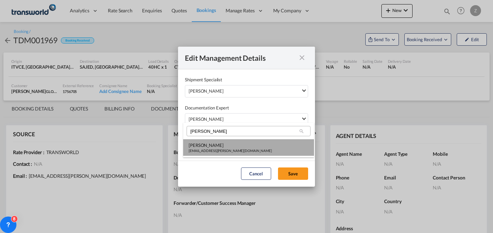
click at [261, 150] on md-option "[PERSON_NAME] [EMAIL_ADDRESS][PERSON_NAME][DOMAIN_NAME]" at bounding box center [248, 147] width 131 height 16
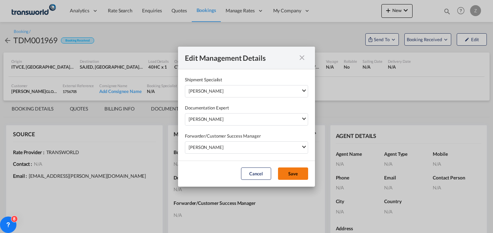
click at [289, 172] on button "Save" at bounding box center [293, 173] width 30 height 12
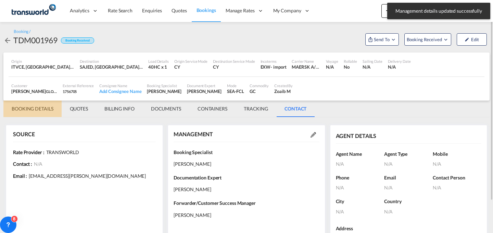
click at [41, 103] on md-tab-item "BOOKING DETAILS" at bounding box center [32, 108] width 58 height 16
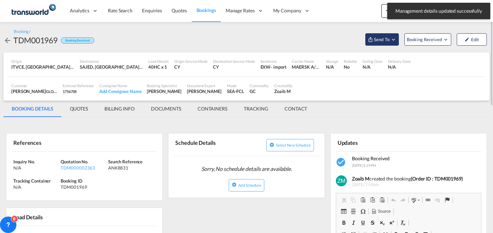
click at [380, 43] on button "Send To" at bounding box center [382, 39] width 34 height 12
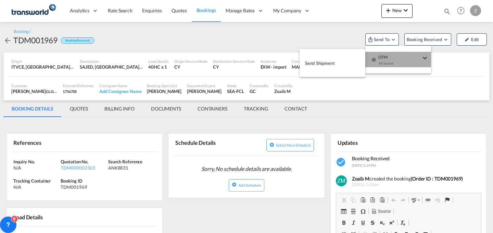
click at [381, 61] on div "Yet to sync" at bounding box center [399, 65] width 42 height 14
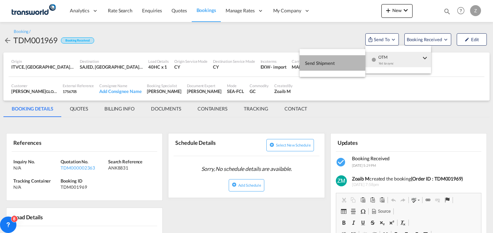
click at [342, 62] on button "Send Shipment" at bounding box center [333, 62] width 66 height 15
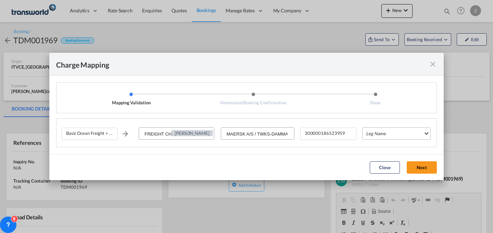
click at [404, 132] on md-select "Leg Name HANDLING ORIGIN VESSEL HANDLING DESTINATION OTHERS TL PICK UP CUSTOMS …" at bounding box center [396, 133] width 68 height 12
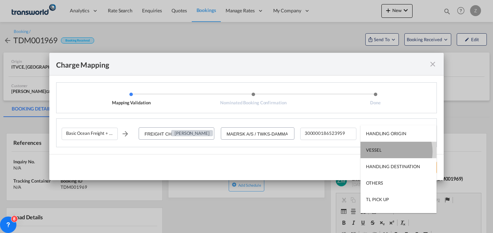
click at [390, 151] on md-option "VESSEL" at bounding box center [399, 149] width 76 height 16
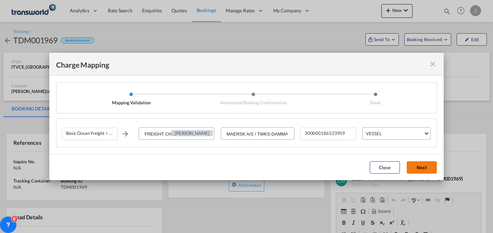
click at [421, 167] on button "Next" at bounding box center [422, 167] width 30 height 12
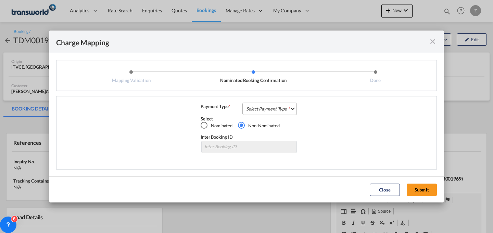
click at [270, 108] on md-select "Select Payment Type COLLECT PREPAID" at bounding box center [269, 108] width 54 height 12
click at [284, 109] on md-option "COLLECT" at bounding box center [271, 108] width 61 height 16
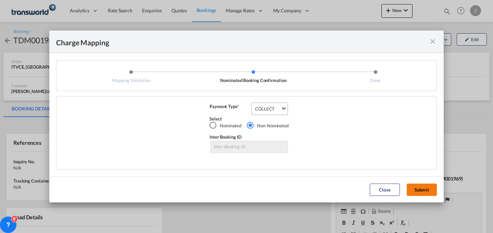
click at [416, 191] on button "Submit" at bounding box center [422, 189] width 30 height 12
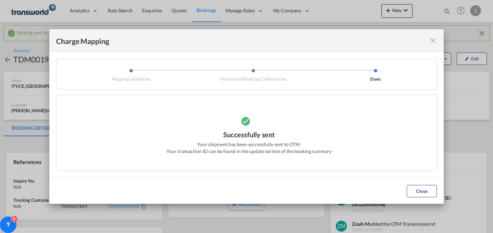
click at [417, 182] on md-dialog-actions "Close" at bounding box center [246, 190] width 395 height 26
click at [414, 187] on button "Close" at bounding box center [422, 191] width 30 height 12
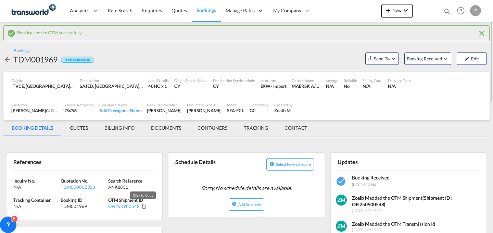
click at [143, 206] on md-icon "Click to Copy" at bounding box center [143, 205] width 5 height 5
click at [404, 8] on md-icon "icon-chevron-down" at bounding box center [406, 10] width 8 height 8
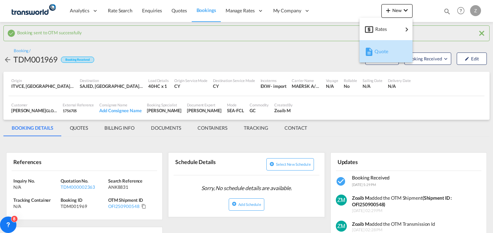
click at [384, 54] on div "Quote" at bounding box center [387, 51] width 25 height 17
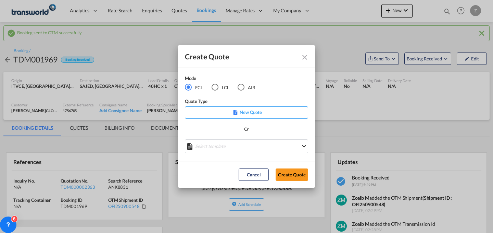
click at [249, 86] on md-radio-button "AIR" at bounding box center [246, 87] width 17 height 8
click at [292, 183] on md-dialog-actions "Cancel Create Quote" at bounding box center [246, 174] width 137 height 26
click at [296, 177] on button "Create Quote" at bounding box center [292, 174] width 33 height 12
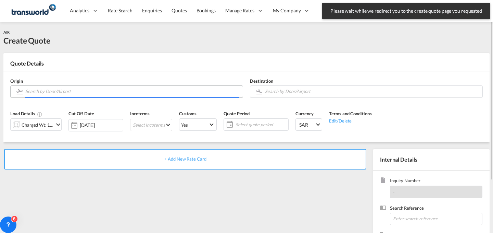
click at [166, 91] on input "Search by Door/Airport" at bounding box center [132, 91] width 214 height 12
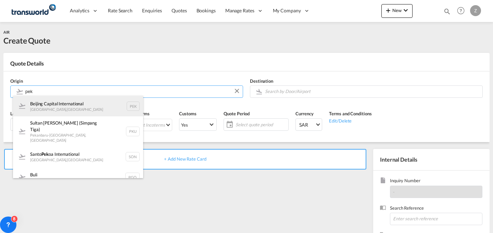
click at [105, 111] on div "Beijing Capital International [GEOGRAPHIC_DATA] , [GEOGRAPHIC_DATA] PEK" at bounding box center [78, 106] width 130 height 21
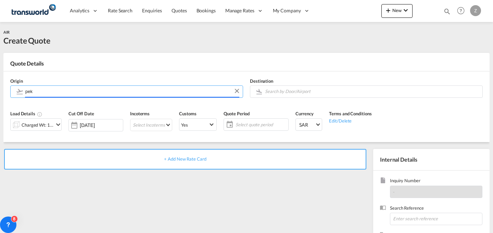
type input "Beijing Capital International, [GEOGRAPHIC_DATA], [GEOGRAPHIC_DATA]"
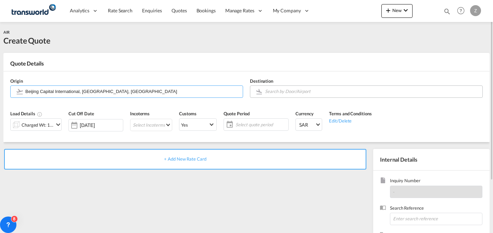
click at [328, 93] on input "Search by Door/Airport" at bounding box center [372, 91] width 214 height 12
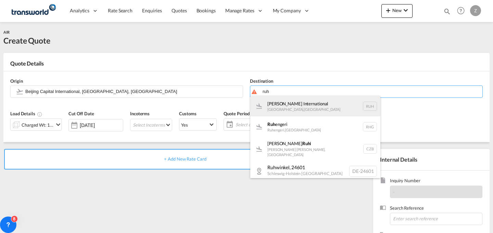
click at [314, 104] on div "[PERSON_NAME] International [GEOGRAPHIC_DATA] , [GEOGRAPHIC_DATA] RUH" at bounding box center [315, 106] width 130 height 21
type input "[PERSON_NAME] International, [GEOGRAPHIC_DATA], RUH"
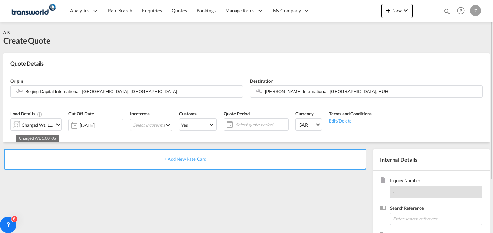
click at [53, 120] on div "Charged Wt: 1.00 KG" at bounding box center [38, 125] width 32 height 10
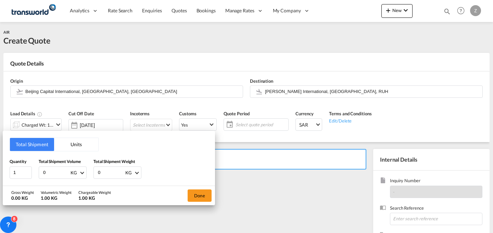
click at [108, 168] on input "0" at bounding box center [110, 172] width 27 height 12
type input "23"
click at [52, 173] on input "0" at bounding box center [55, 172] width 27 height 12
type input "23"
click at [193, 192] on button "Done" at bounding box center [200, 195] width 24 height 12
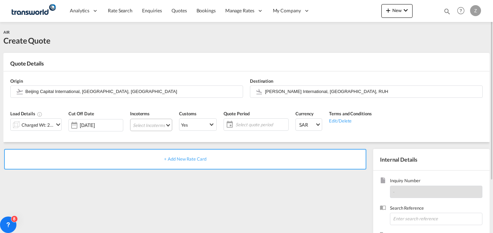
click at [166, 130] on md-select "Select Incoterms CPT - export Carrier Paid to DDP - export Delivery Duty Paid F…" at bounding box center [151, 124] width 42 height 12
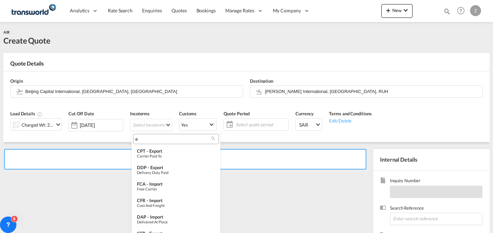
click at [166, 139] on input "e" at bounding box center [173, 139] width 76 height 6
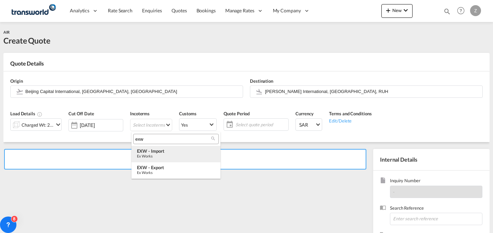
type input "exw"
click at [171, 154] on div "Ex Works" at bounding box center [176, 155] width 78 height 4
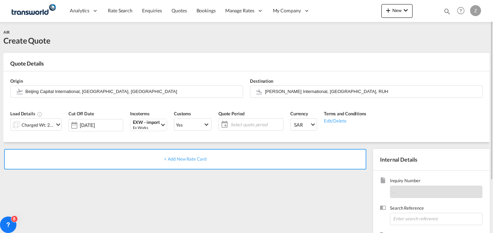
click at [245, 120] on span "Select quote period" at bounding box center [256, 125] width 54 height 10
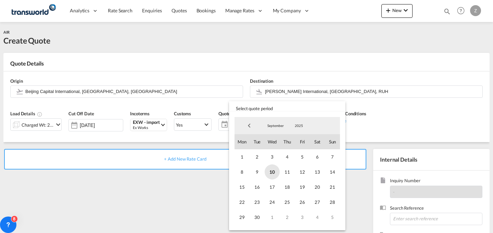
click at [270, 175] on span "10" at bounding box center [272, 171] width 15 height 15
click at [260, 225] on div "September January February March April May June July August September October N…" at bounding box center [287, 170] width 111 height 113
click at [259, 219] on span "30" at bounding box center [257, 216] width 15 height 15
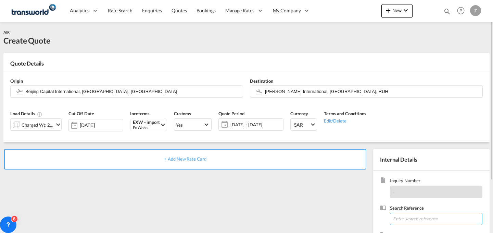
paste input "TW1009468"
click at [422, 220] on input "TW1009468" at bounding box center [436, 218] width 92 height 12
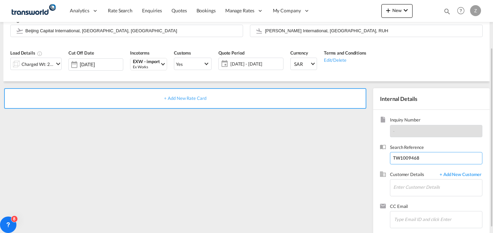
scroll to position [61, 0]
type input "TW1009468"
click at [424, 192] on input "Enter Customer Details" at bounding box center [437, 186] width 89 height 15
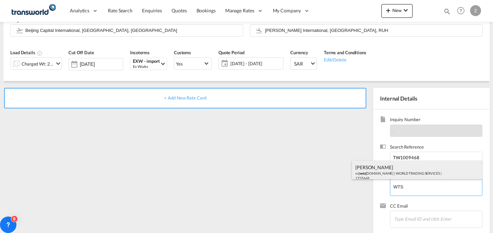
click at [406, 168] on div "[PERSON_NAME] n@ wts [DOMAIN_NAME] | WORLD TRADING SERVICES | 1735669" at bounding box center [417, 171] width 130 height 23
type input "WORLD TRADING SERVICES, [PERSON_NAME], n@[DOMAIN_NAME]"
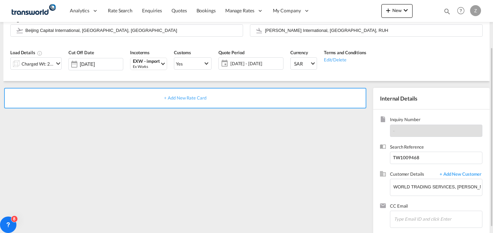
click at [308, 98] on div "+ Add New Rate Card" at bounding box center [185, 98] width 362 height 21
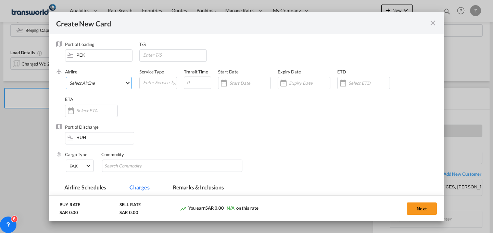
click at [125, 84] on md-select "Select Airline AIR EXPRESS S.A. (1166- / -) CMA CGM Air Cargo (1140-2C / -) DDW…" at bounding box center [99, 83] width 66 height 12
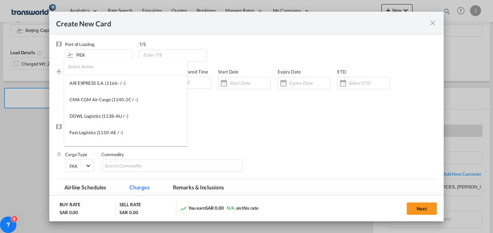
click at [126, 67] on input "search" at bounding box center [128, 66] width 120 height 16
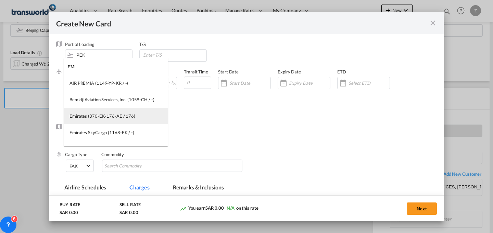
type input "EMI"
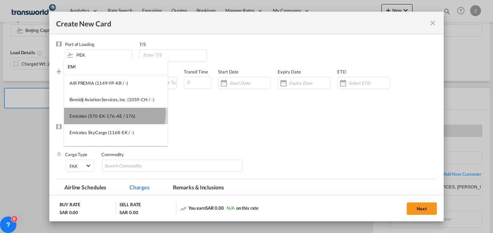
click at [111, 112] on md-option "Emirates (370-EK-176-AE / 176)" at bounding box center [116, 116] width 104 height 16
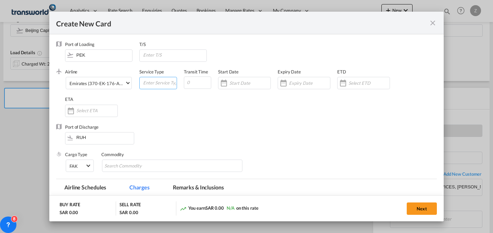
click at [158, 84] on input "Create New Card ..." at bounding box center [159, 82] width 34 height 10
type input "AIR"
type input "7"
click at [238, 84] on input "Create New Card ..." at bounding box center [249, 82] width 41 height 5
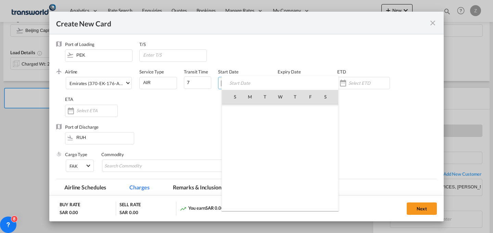
scroll to position [158630, 0]
click at [284, 143] on span "10" at bounding box center [280, 141] width 14 height 14
type input "[DATE]"
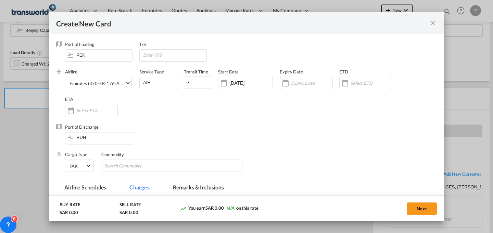
click at [304, 85] on input "Create New Card ..." at bounding box center [311, 82] width 41 height 5
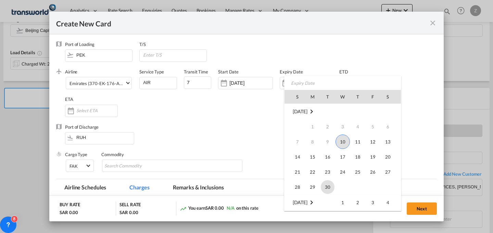
click at [328, 183] on span "30" at bounding box center [328, 187] width 14 height 14
type input "[DATE]"
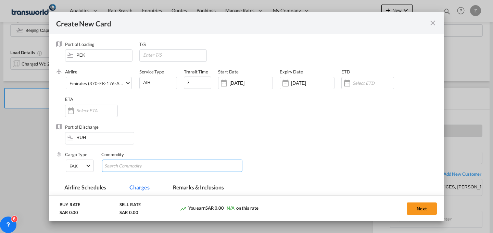
click at [188, 167] on md-chips-wrap "Chips container with autocompletion. Enter the text area, type text to search, …" at bounding box center [172, 165] width 140 height 12
type input "GC"
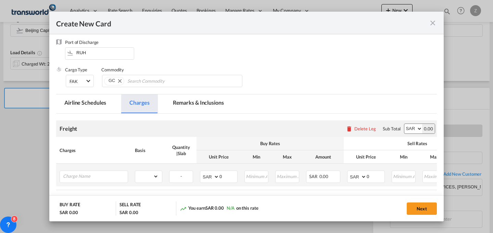
scroll to position [85, 0]
click at [117, 177] on input "Charge Name" at bounding box center [95, 175] width 65 height 10
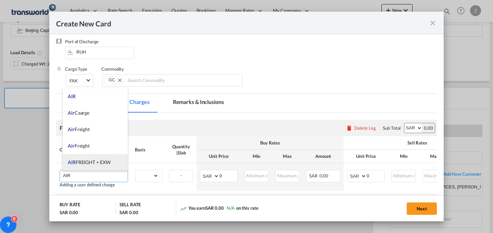
scroll to position [70, 0]
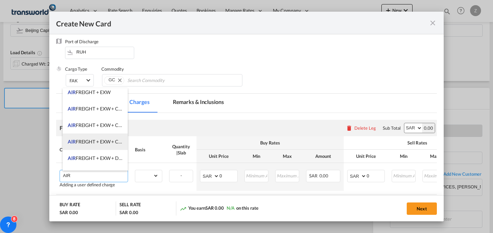
click at [114, 141] on span "AIR FREIGHT + EXW + CLERANCE AND DELIVERY" at bounding box center [121, 141] width 107 height 6
type input "AIR FREIGHT + EXW + CLERANCE AND DELIVERY"
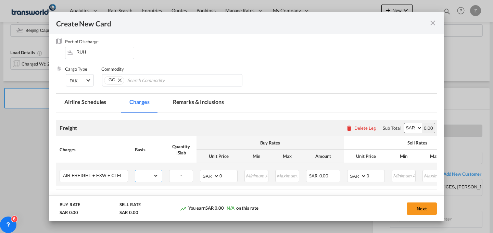
click at [155, 172] on select "gross_weight volumetric_weight per_shipment per_bl per_km % on air freight per_…" at bounding box center [146, 175] width 23 height 11
select select "per_shipment"
click at [135, 170] on select "gross_weight volumetric_weight per_shipment per_bl per_km % on air freight per_…" at bounding box center [146, 175] width 23 height 11
click at [383, 176] on input "0" at bounding box center [376, 175] width 18 height 10
type input "450"
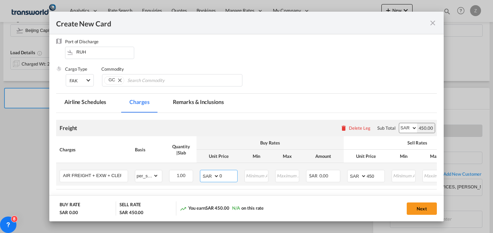
click at [228, 179] on input "0" at bounding box center [229, 175] width 18 height 10
click at [358, 174] on select "AED AFN ALL AMD ANG AOA ARS AUD AWG AZN BAM BBD BDT BGN BHD BIF BMD BND BOB BRL…" at bounding box center [358, 176] width 18 height 10
click at [356, 178] on select "AED AFN ALL AMD ANG AOA ARS AUD AWG AZN BAM BBD BDT BGN BHD BIF BMD BND BOB BRL…" at bounding box center [358, 176] width 18 height 10
click at [356, 176] on select "AED AFN ALL AMD ANG AOA ARS AUD AWG AZN BAM BBD BDT BGN BHD BIF BMD BND BOB BRL…" at bounding box center [358, 176] width 18 height 10
select select "string:SAR"
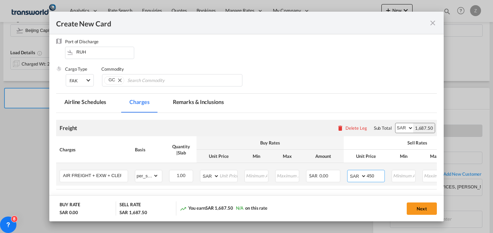
click at [349, 171] on select "AED AFN ALL AMD ANG AOA ARS AUD AWG AZN BAM BBD BDT BGN BHD BIF BMD BND BOB BRL…" at bounding box center [358, 176] width 18 height 10
click at [374, 174] on input "450" at bounding box center [376, 175] width 18 height 10
type input "4"
type input "1688"
click at [224, 176] on input "Create New Card ..." at bounding box center [229, 175] width 18 height 10
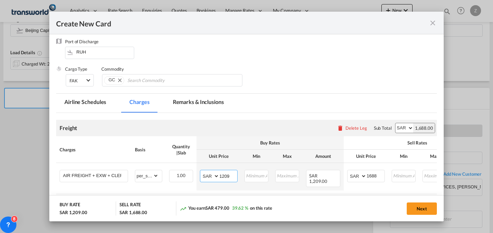
scroll to position [136, 0]
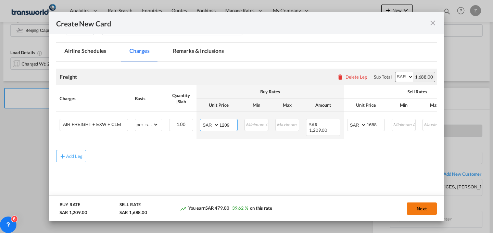
type input "1209"
click at [419, 204] on button "Next" at bounding box center [422, 208] width 30 height 12
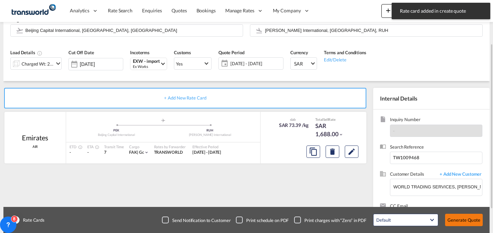
click at [462, 215] on button "Generate Quote" at bounding box center [464, 219] width 38 height 12
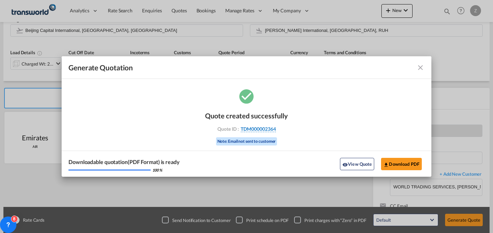
click at [274, 126] on span "TDM000002364" at bounding box center [258, 129] width 35 height 6
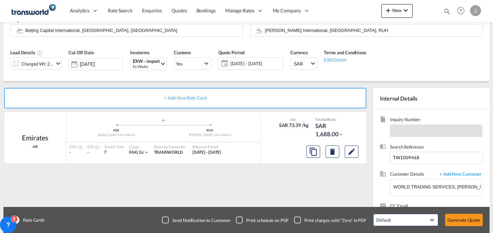
click at [274, 126] on div "Quote created successfully Quote ID : TDM000002364 Note: Email not sent to cust…" at bounding box center [246, 124] width 185 height 45
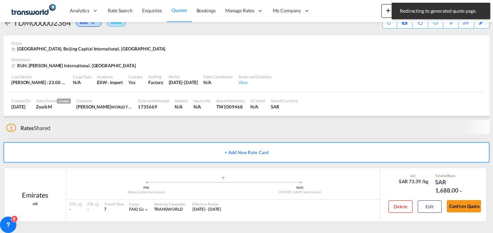
scroll to position [13, 0]
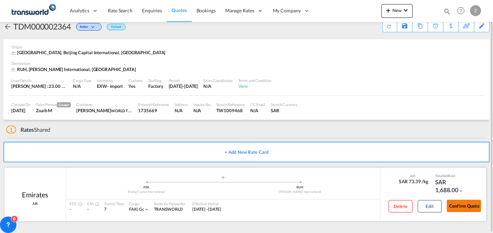
click at [454, 209] on button "Confirm Quote" at bounding box center [464, 205] width 34 height 12
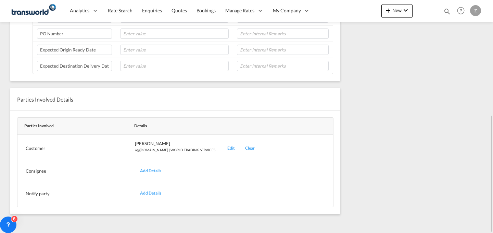
click at [222, 146] on div "Edit" at bounding box center [231, 148] width 18 height 16
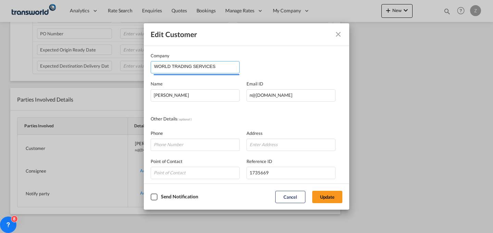
drag, startPoint x: 232, startPoint y: 66, endPoint x: 27, endPoint y: 68, distance: 205.1
click at [27, 68] on div "Edit Customer Company WORLD TRADING SERVICES Name [PERSON_NAME] Email ID [EMAIL…" at bounding box center [246, 116] width 493 height 233
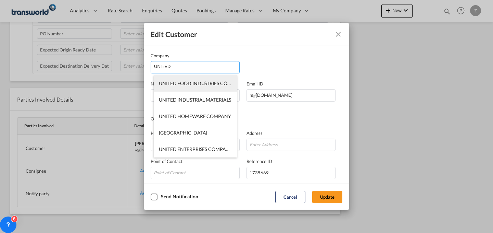
scroll to position [0, 0]
click at [194, 79] on li "UNITED TECHNOLOGY OF ELECTRIC SUBSTATIONS & SWITCHGEARS CO" at bounding box center [195, 83] width 83 height 16
type input "UNITED TECHNOLOGY OF ELECTRIC SUBSTATIONS & SWITCHGEARS CO"
type input "[EMAIL_ADDRESS][DOMAIN_NAME]"
type input "0505228358"
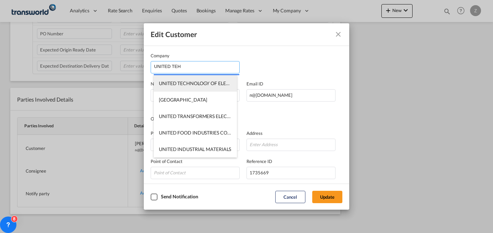
type input "1267108"
type input "14545"
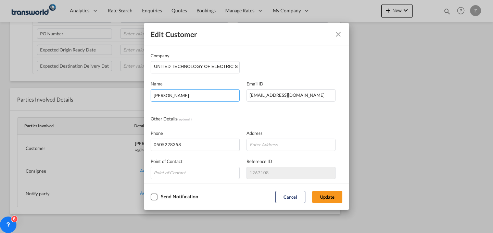
drag, startPoint x: 210, startPoint y: 94, endPoint x: 83, endPoint y: 109, distance: 128.2
click at [83, 109] on div "Edit Customer Company UNITED TECHNOLOGY OF ELECTRIC SUBSTATIONS & SWITCHGEARS C…" at bounding box center [246, 116] width 493 height 233
type input "[PERSON_NAME]"
click at [321, 194] on button "Update" at bounding box center [327, 196] width 30 height 12
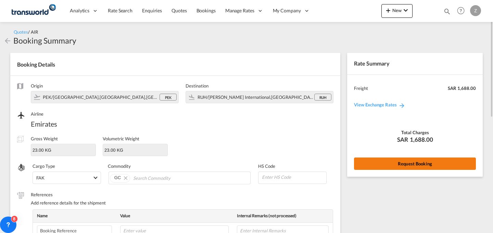
click at [391, 161] on button "Request Booking" at bounding box center [415, 163] width 122 height 12
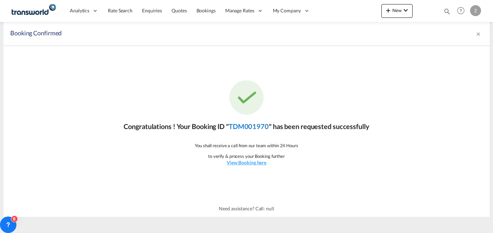
click at [262, 126] on link "TDM001970" at bounding box center [249, 126] width 40 height 8
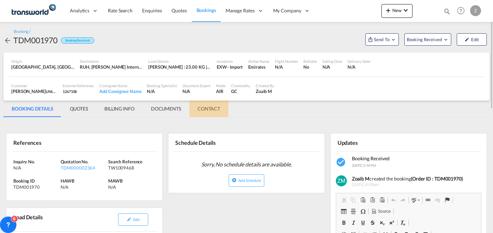
click at [213, 105] on md-tab-item "CONTACT" at bounding box center [208, 108] width 39 height 16
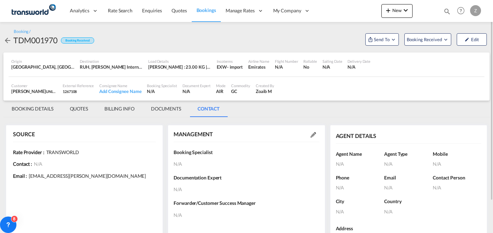
click at [313, 136] on md-icon at bounding box center [313, 134] width 5 height 5
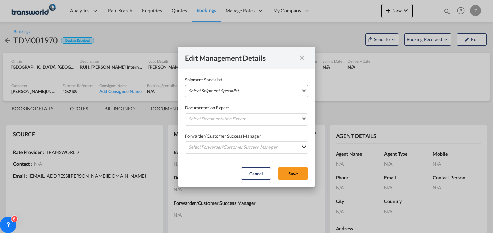
click at [278, 90] on md-select "Select Shipment Specialist [PERSON_NAME] W [PERSON_NAME][EMAIL_ADDRESS][PERSON_…" at bounding box center [246, 91] width 123 height 12
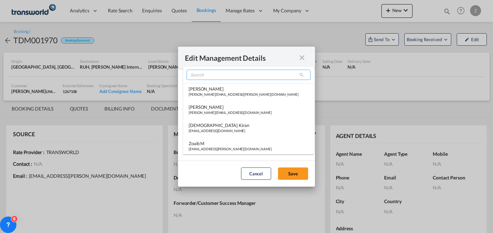
click at [242, 76] on input "search" at bounding box center [249, 75] width 124 height 10
type input "M"
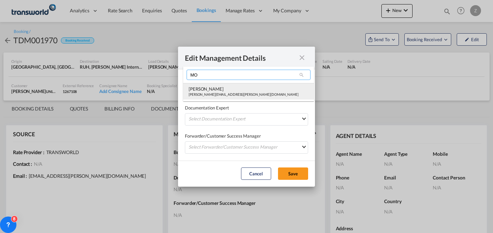
type input "MO"
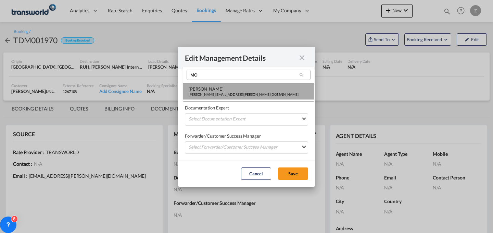
click at [223, 86] on div "[PERSON_NAME]" at bounding box center [244, 89] width 110 height 6
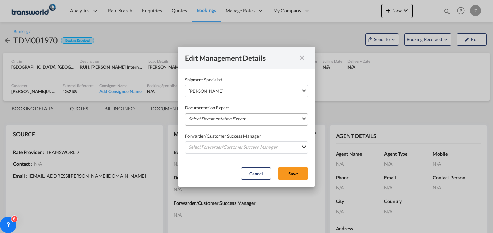
click at [213, 118] on md-select "Select Documentation Expert [PERSON_NAME] W [PERSON_NAME][EMAIL_ADDRESS][PERSON…" at bounding box center [246, 119] width 123 height 12
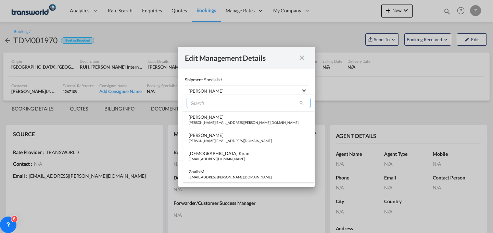
click at [227, 104] on input "search" at bounding box center [249, 103] width 124 height 10
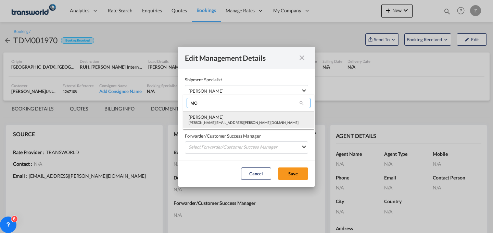
type input "MO"
click at [220, 115] on div "[PERSON_NAME]" at bounding box center [244, 117] width 110 height 6
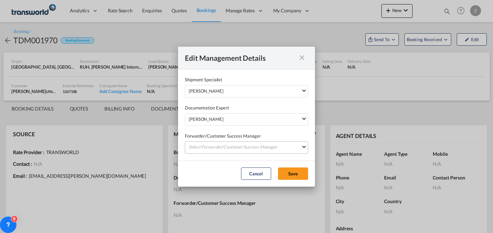
click at [216, 145] on md-select "Select Forwarder/Customer Success Manager [PERSON_NAME] [PERSON_NAME][EMAIL_ADD…" at bounding box center [246, 147] width 123 height 12
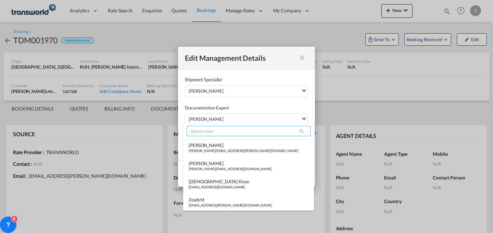
click at [229, 133] on input "search" at bounding box center [249, 131] width 124 height 10
type input "B"
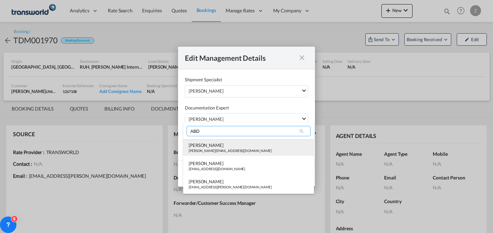
type input "ABD"
click at [221, 147] on div "[PERSON_NAME]" at bounding box center [230, 145] width 83 height 6
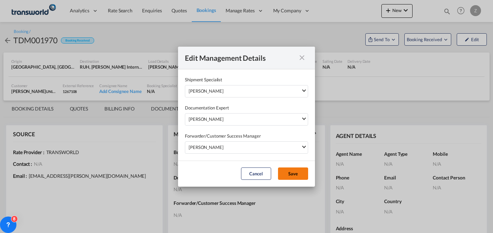
click at [283, 172] on button "Save" at bounding box center [293, 173] width 30 height 12
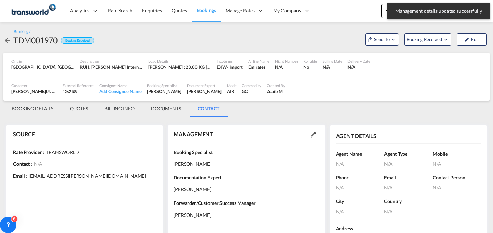
click at [37, 108] on md-tab-item "BOOKING DETAILS" at bounding box center [32, 108] width 58 height 16
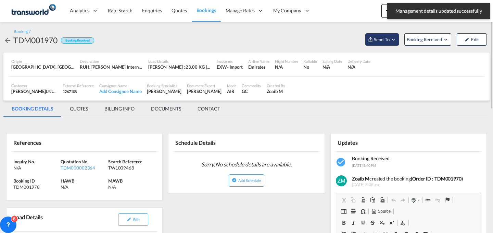
click at [387, 38] on span "Send To" at bounding box center [381, 39] width 17 height 7
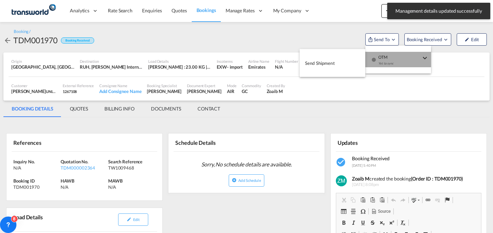
click at [389, 55] on span "OTM" at bounding box center [399, 55] width 42 height 6
click at [338, 61] on button "Send Shipment" at bounding box center [333, 62] width 66 height 15
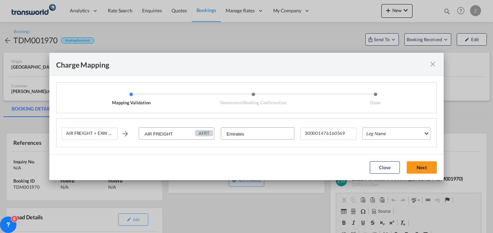
click at [381, 132] on md-select "Leg Name HANDLING ORIGIN HANDLING DESTINATION OTHERS TL PICK UP CUSTOMS ORIGIN …" at bounding box center [396, 133] width 68 height 12
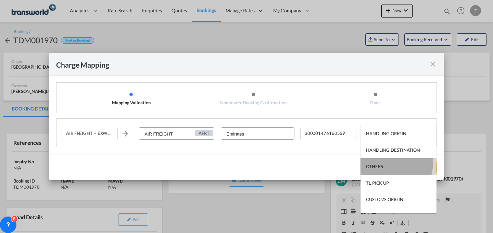
click at [384, 162] on md-option "OTHERS" at bounding box center [399, 166] width 76 height 16
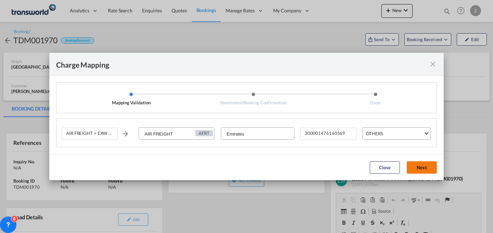
click at [424, 165] on button "Next" at bounding box center [422, 167] width 30 height 12
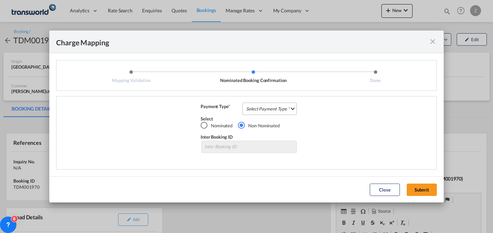
click at [290, 108] on md-select "Select Payment Type COLLECT PREPAID" at bounding box center [269, 108] width 54 height 12
click at [279, 109] on md-option "COLLECT" at bounding box center [271, 108] width 61 height 16
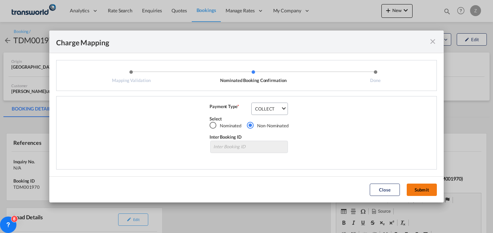
click at [431, 193] on button "Submit" at bounding box center [422, 189] width 30 height 12
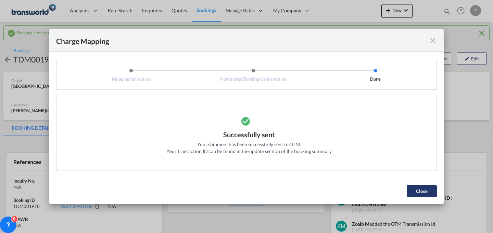
click at [422, 192] on button "Close" at bounding box center [422, 191] width 30 height 12
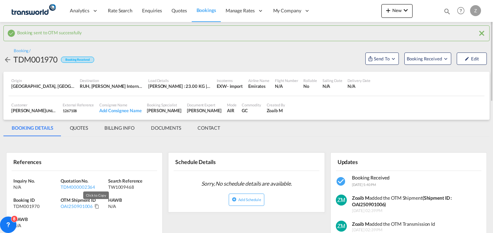
click at [97, 206] on md-icon "Click to Copy" at bounding box center [97, 205] width 5 height 5
